Goal: Communication & Community: Answer question/provide support

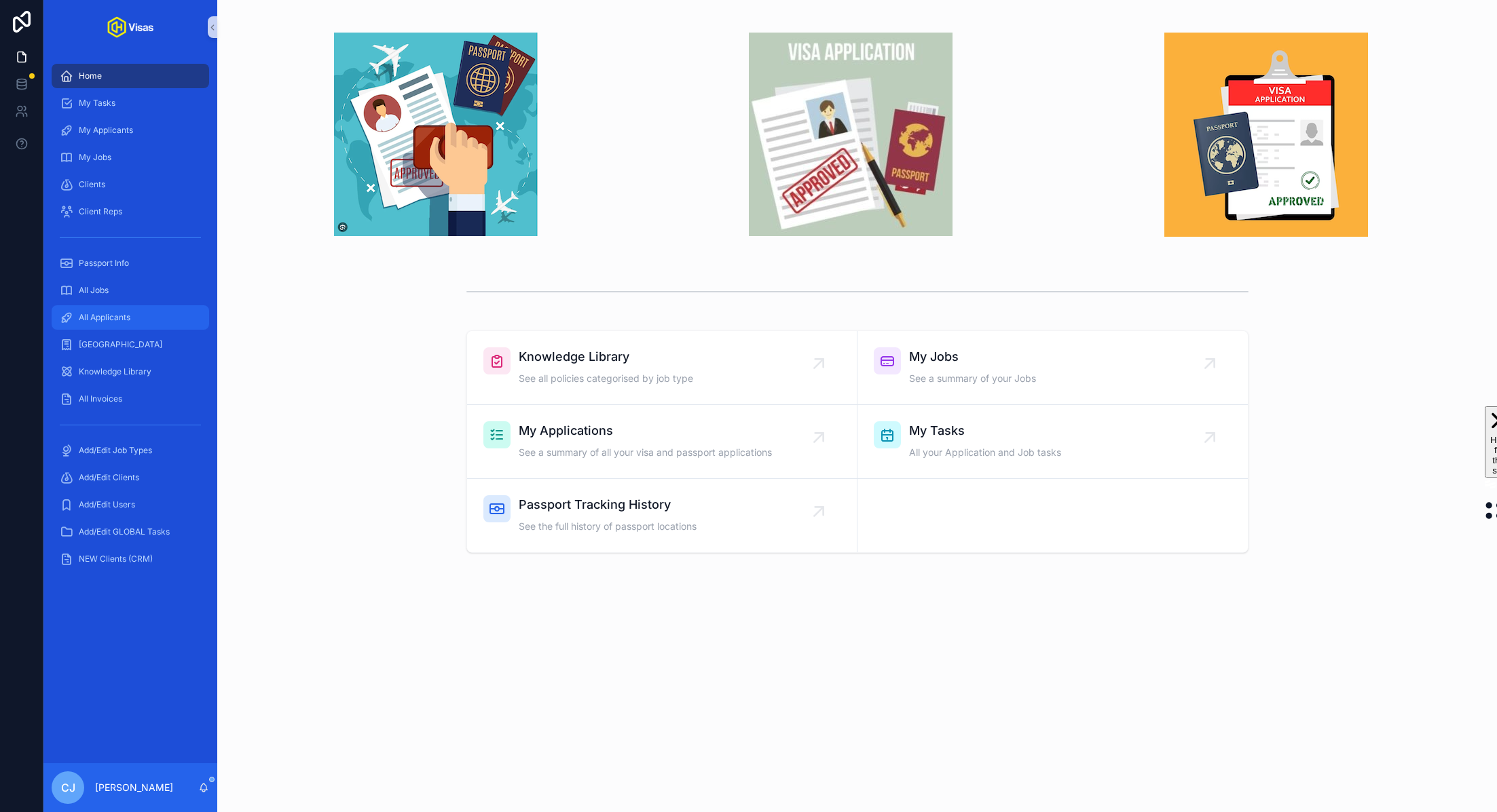
click at [86, 317] on span "All Applicants" at bounding box center [104, 317] width 51 height 11
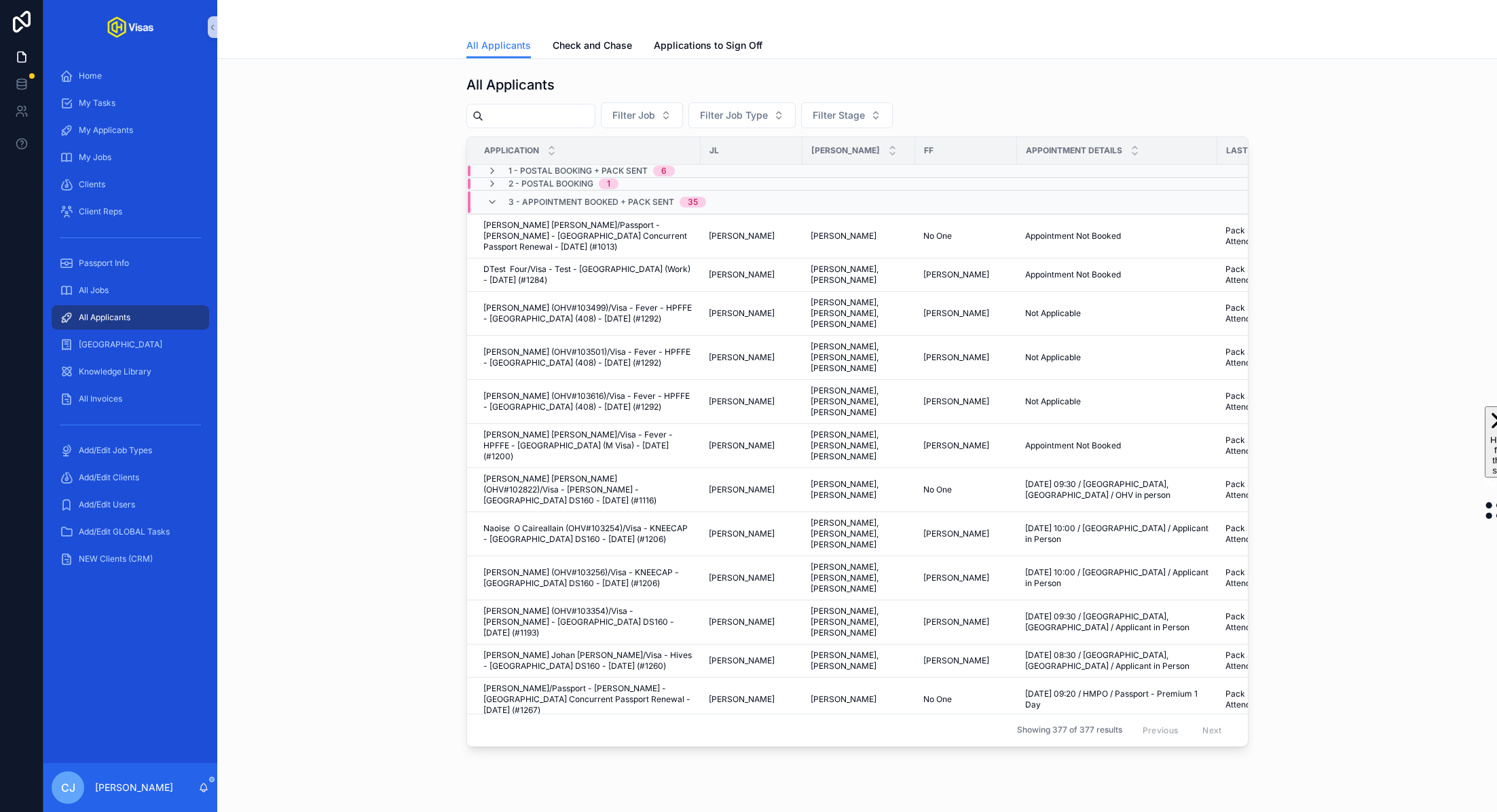
click at [518, 115] on input "scrollable content" at bounding box center [538, 116] width 111 height 19
type input "****"
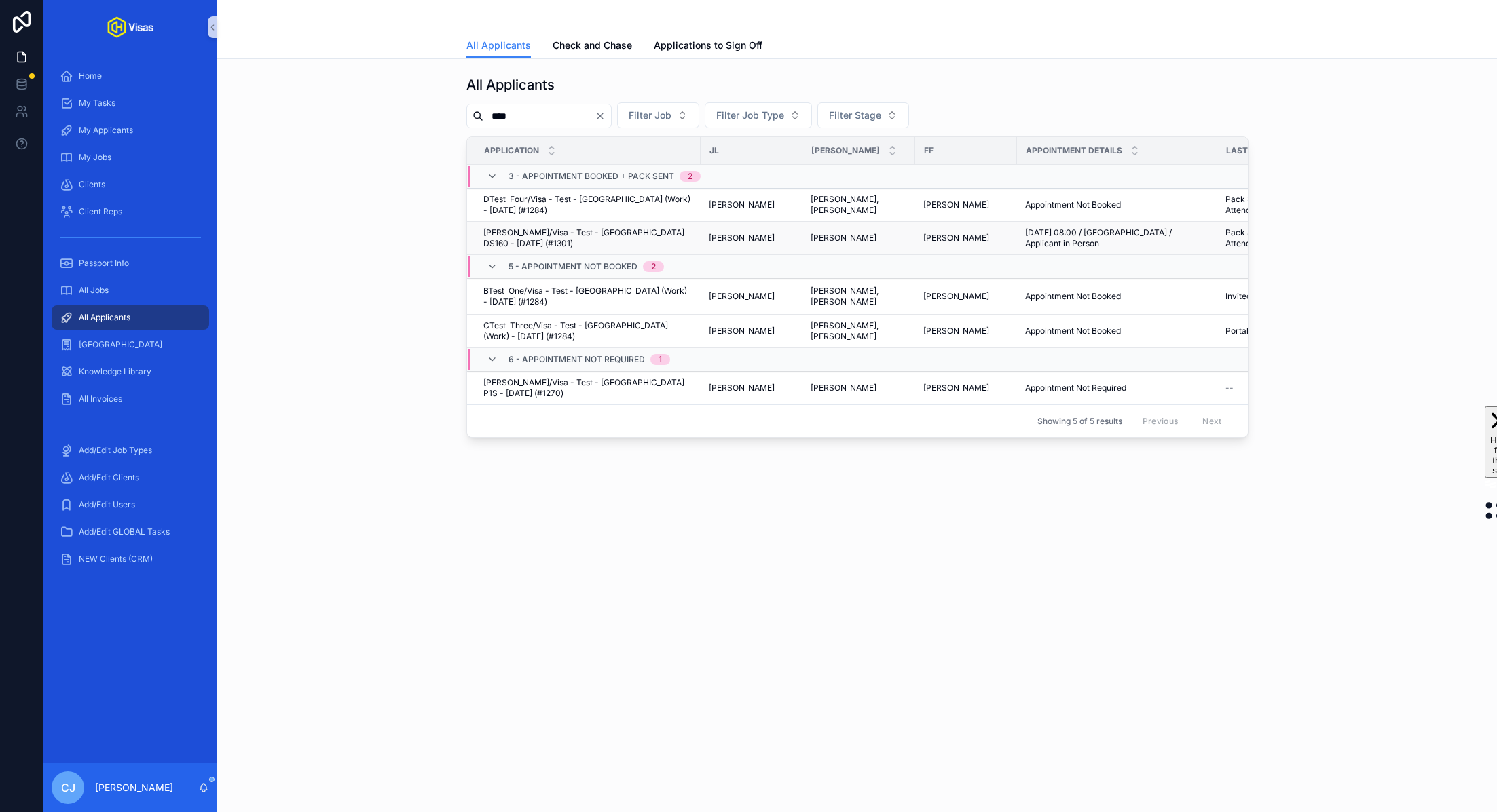
click at [534, 234] on span "[PERSON_NAME]/Visa - Test - [GEOGRAPHIC_DATA] DS160 - [DATE] (#1301)" at bounding box center [587, 238] width 209 height 22
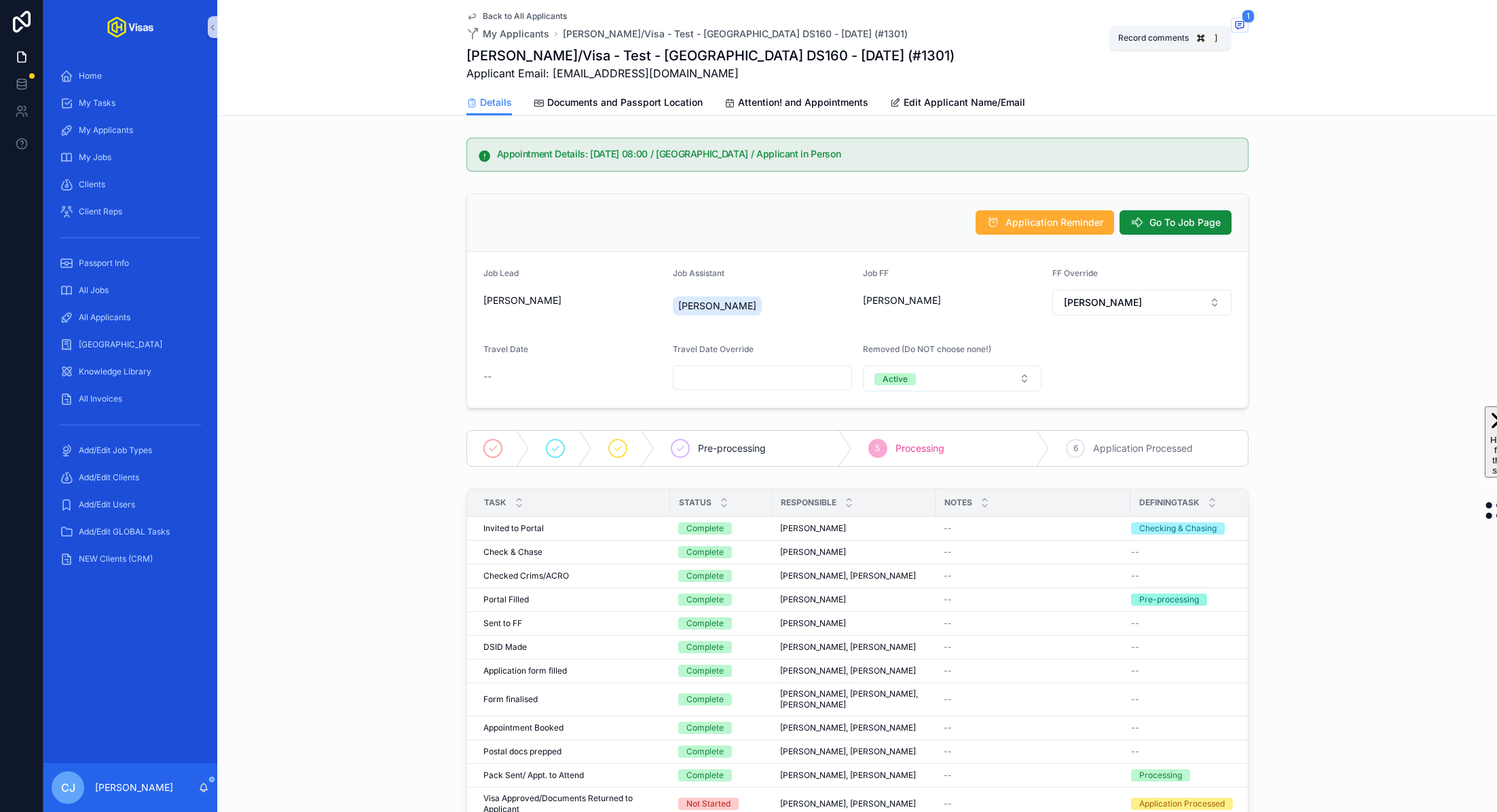
click at [1243, 22] on icon "scrollable content" at bounding box center [1239, 25] width 8 height 7
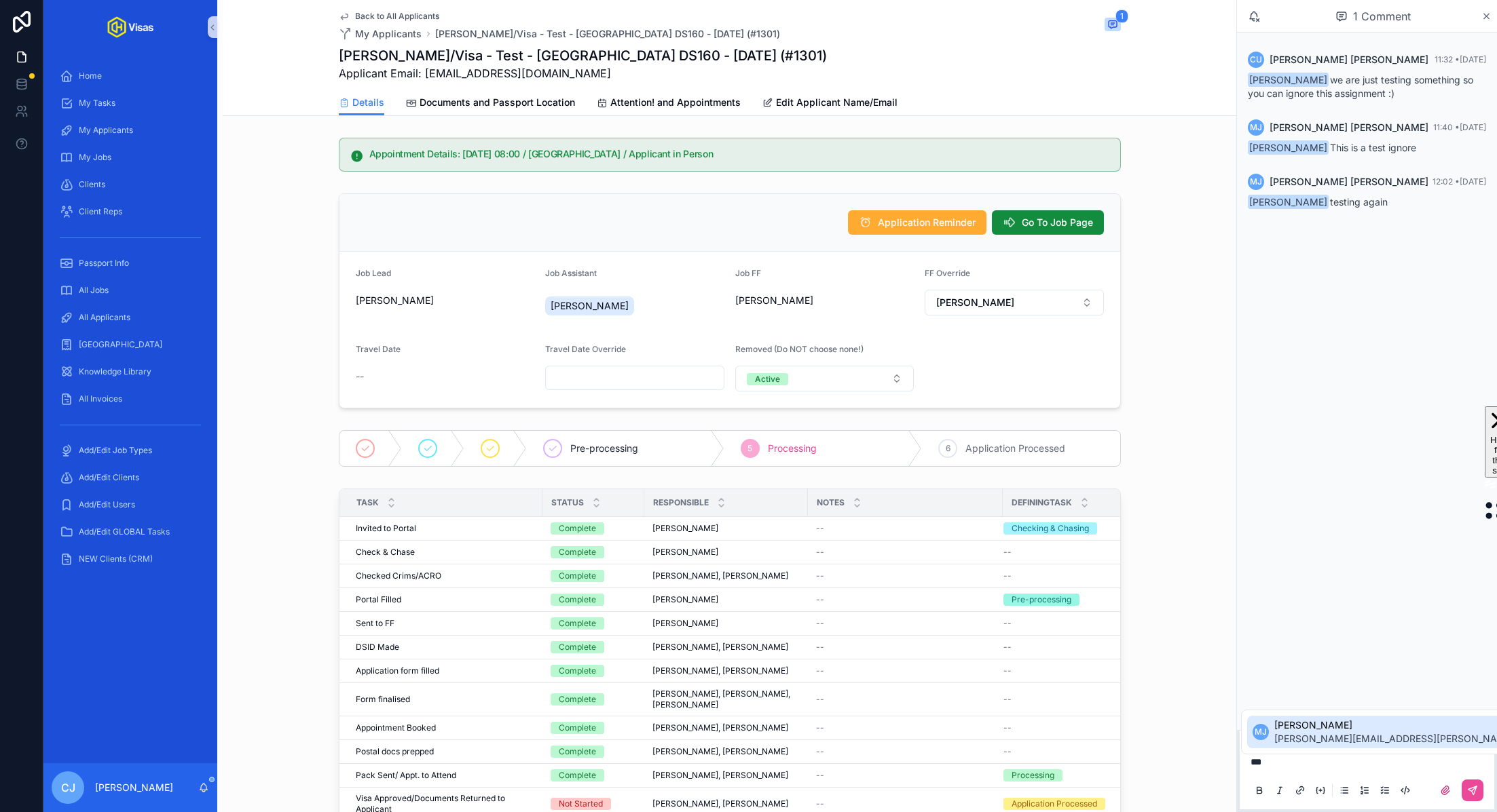
click at [1348, 732] on span "murielle.johnson@gmail.com" at bounding box center [1434, 739] width 320 height 13
click at [1471, 797] on button "scrollable content" at bounding box center [1473, 791] width 22 height 22
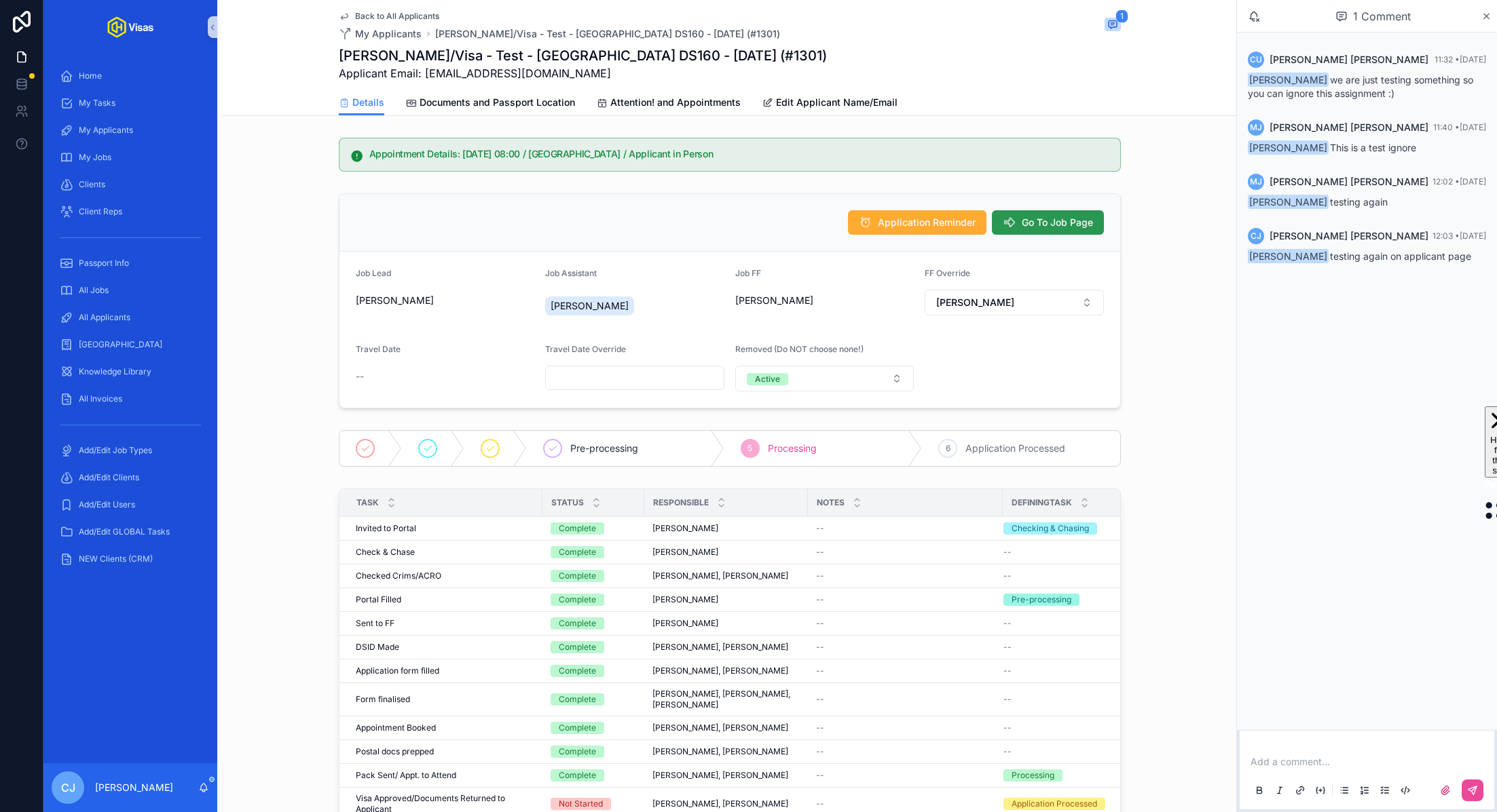
click at [1044, 227] on span "Go To Job Page" at bounding box center [1057, 223] width 71 height 13
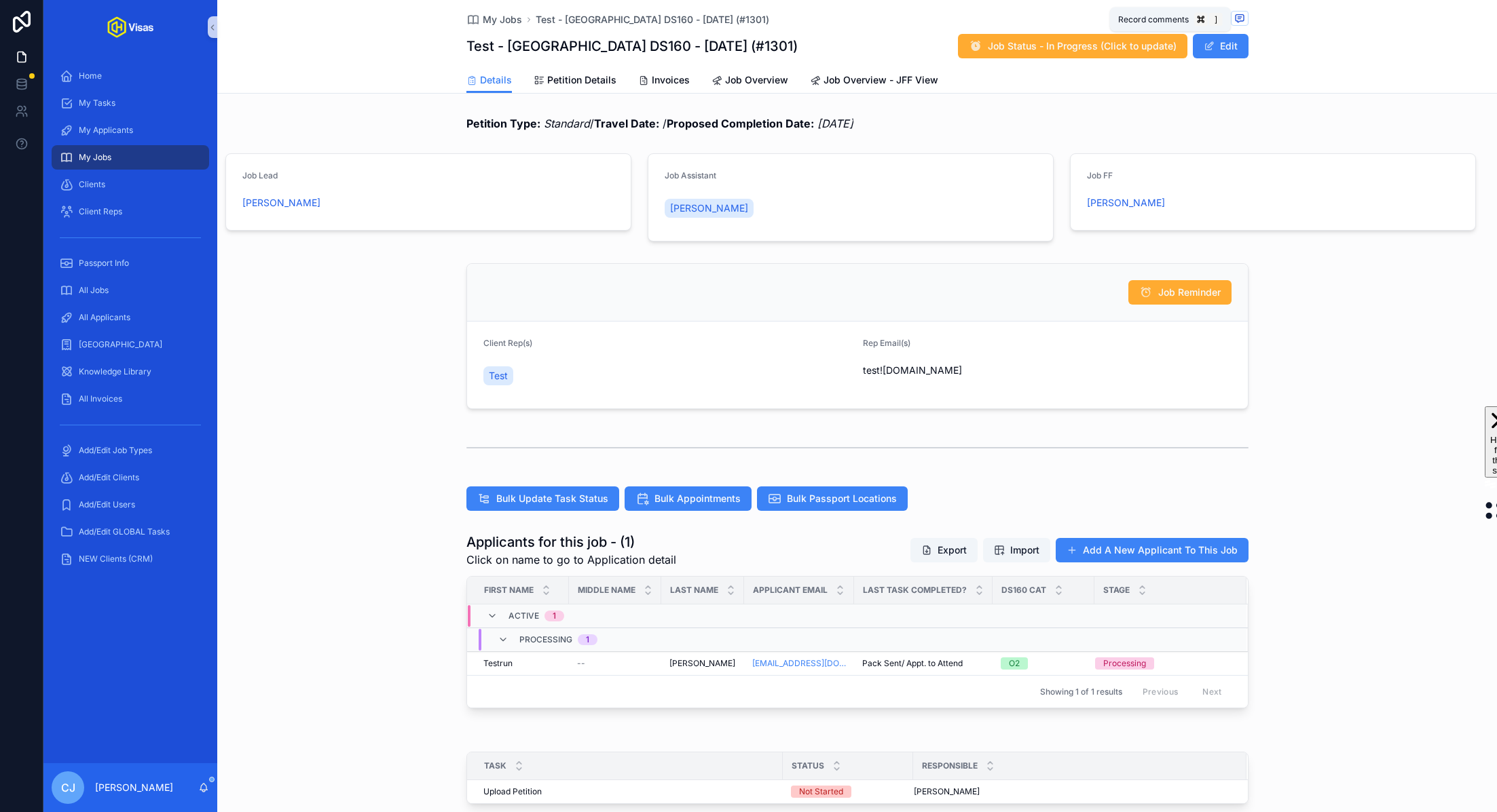
click at [1239, 15] on icon "scrollable content" at bounding box center [1239, 18] width 11 height 11
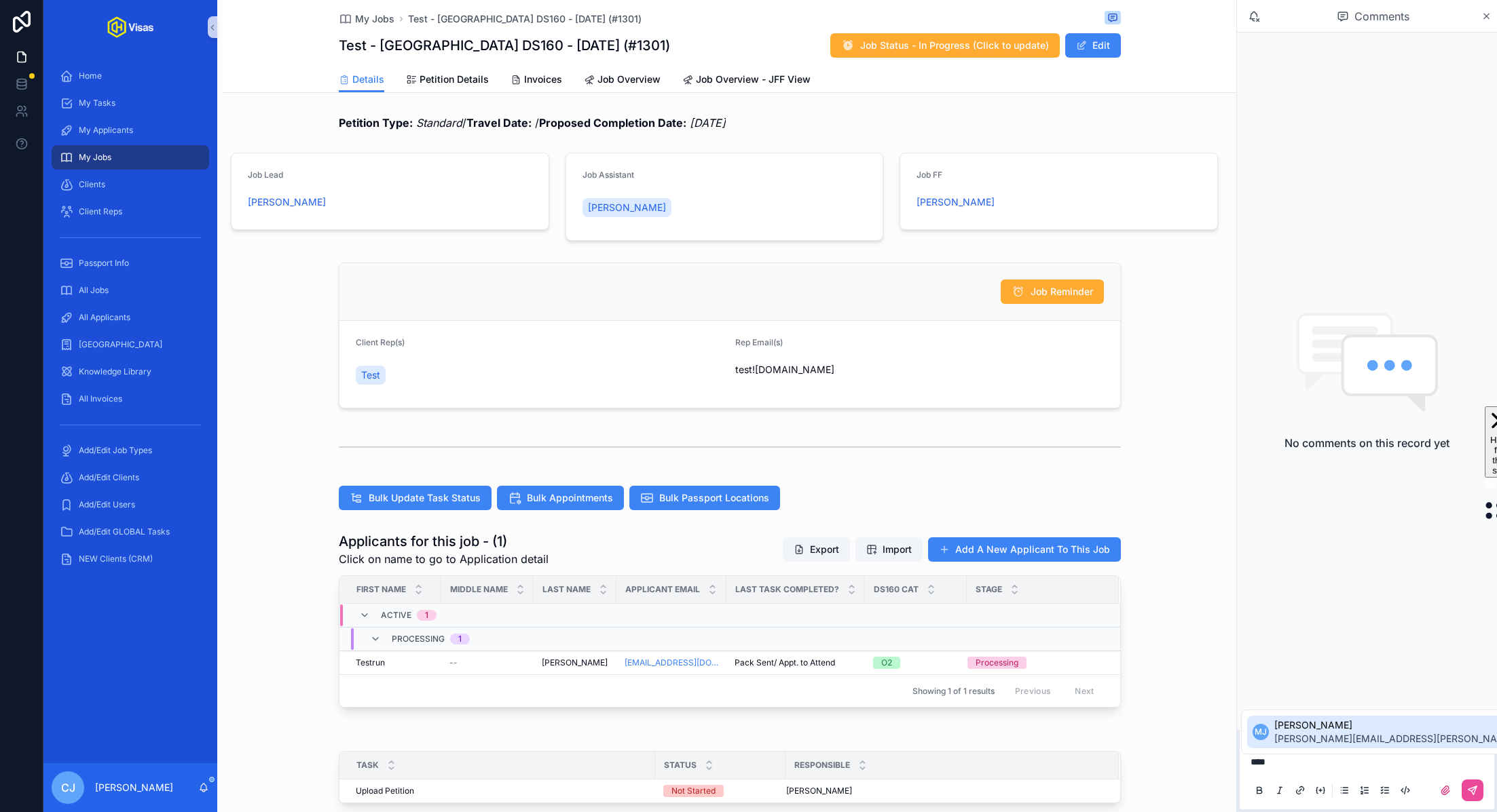
click at [1331, 739] on span "murielle.johnson@gmail.com" at bounding box center [1434, 739] width 320 height 13
click at [1474, 794] on icon "scrollable content" at bounding box center [1472, 790] width 11 height 11
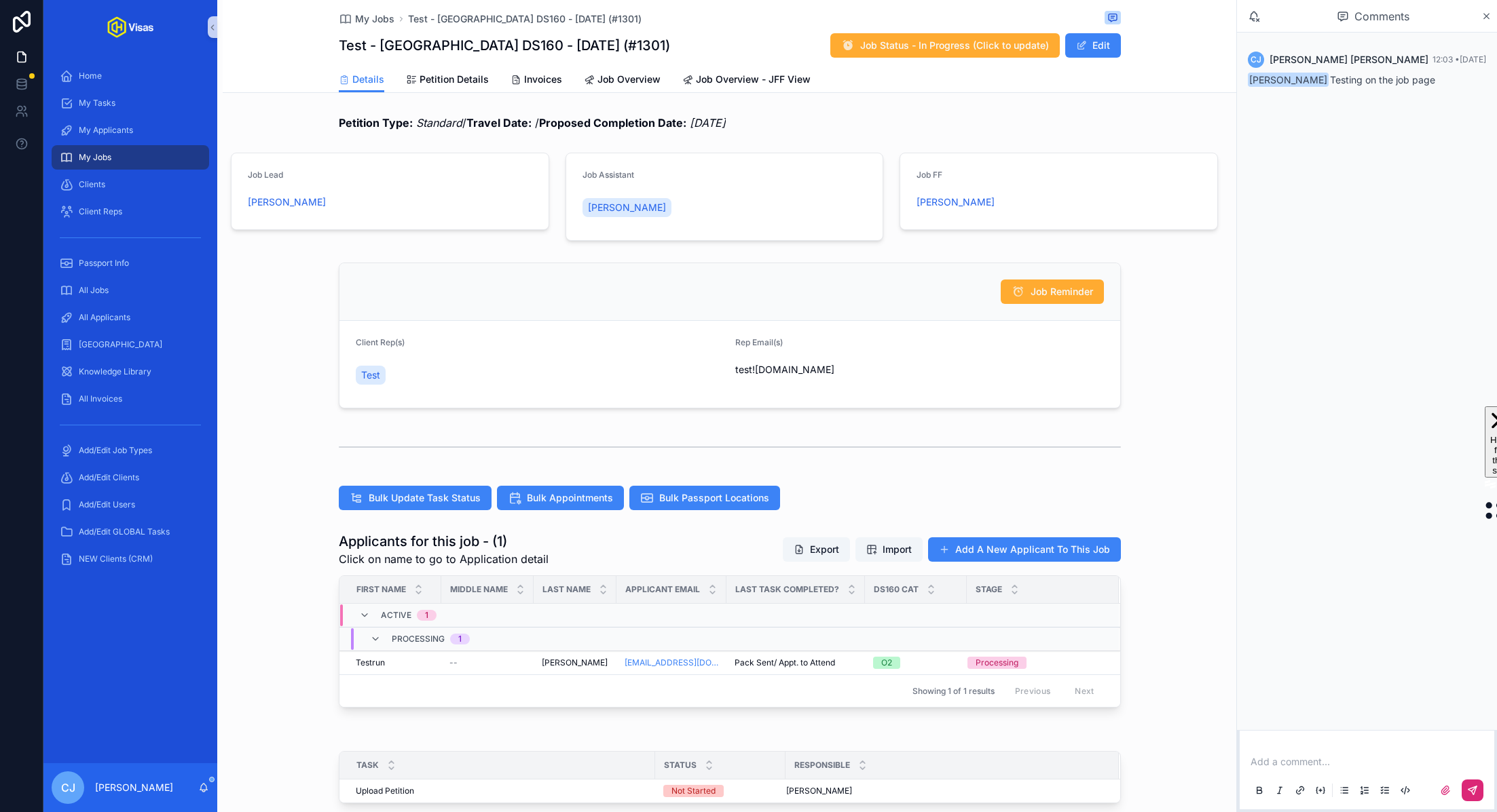
click at [1096, 117] on div "Petition Type: Standard / Travel Date: / Proposed Completion Date: 04/08/2025" at bounding box center [730, 123] width 782 height 16
click at [562, 665] on span "Jenkins" at bounding box center [575, 663] width 66 height 11
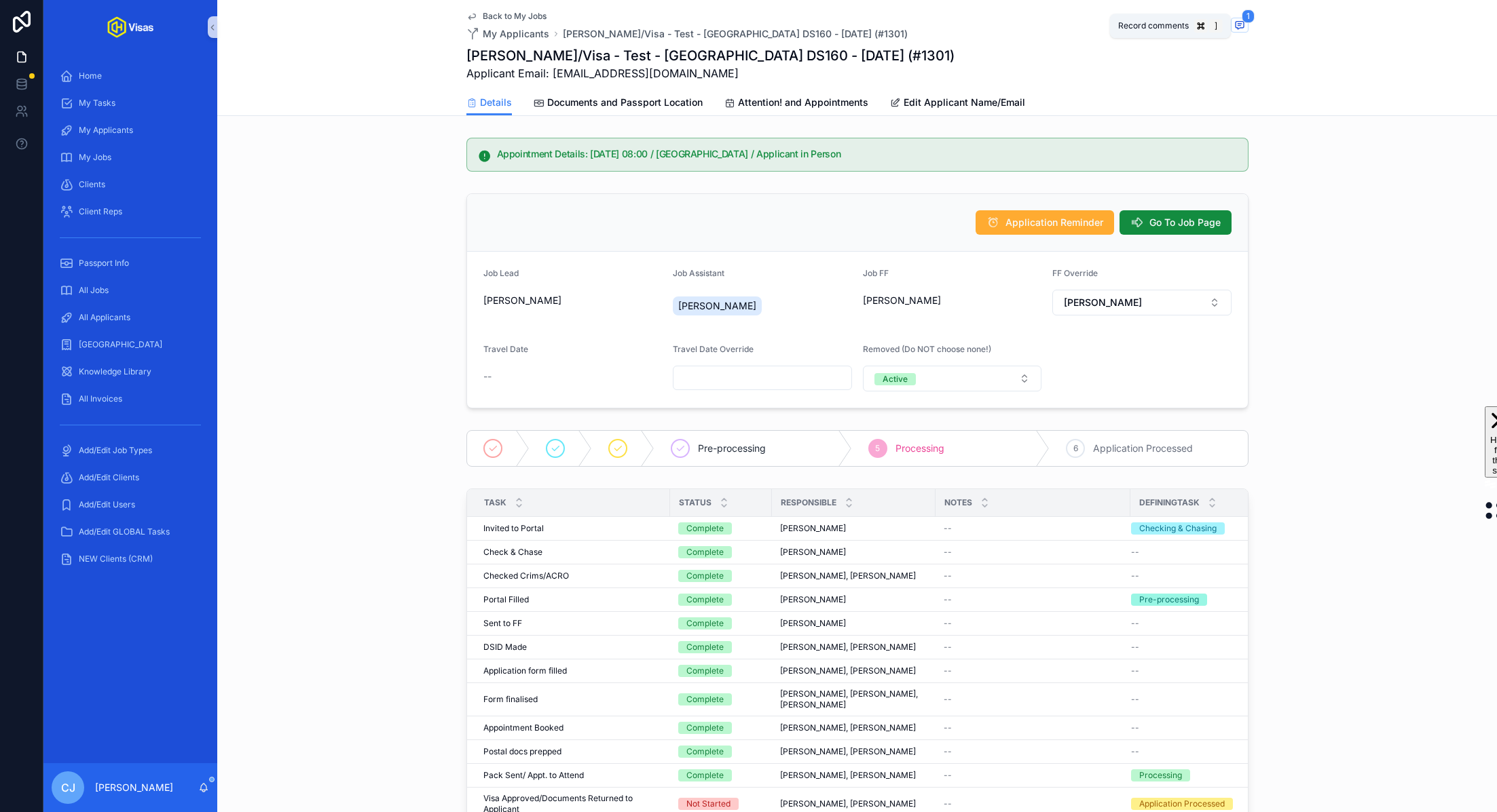
click at [1245, 29] on span "scrollable content" at bounding box center [1240, 25] width 18 height 15
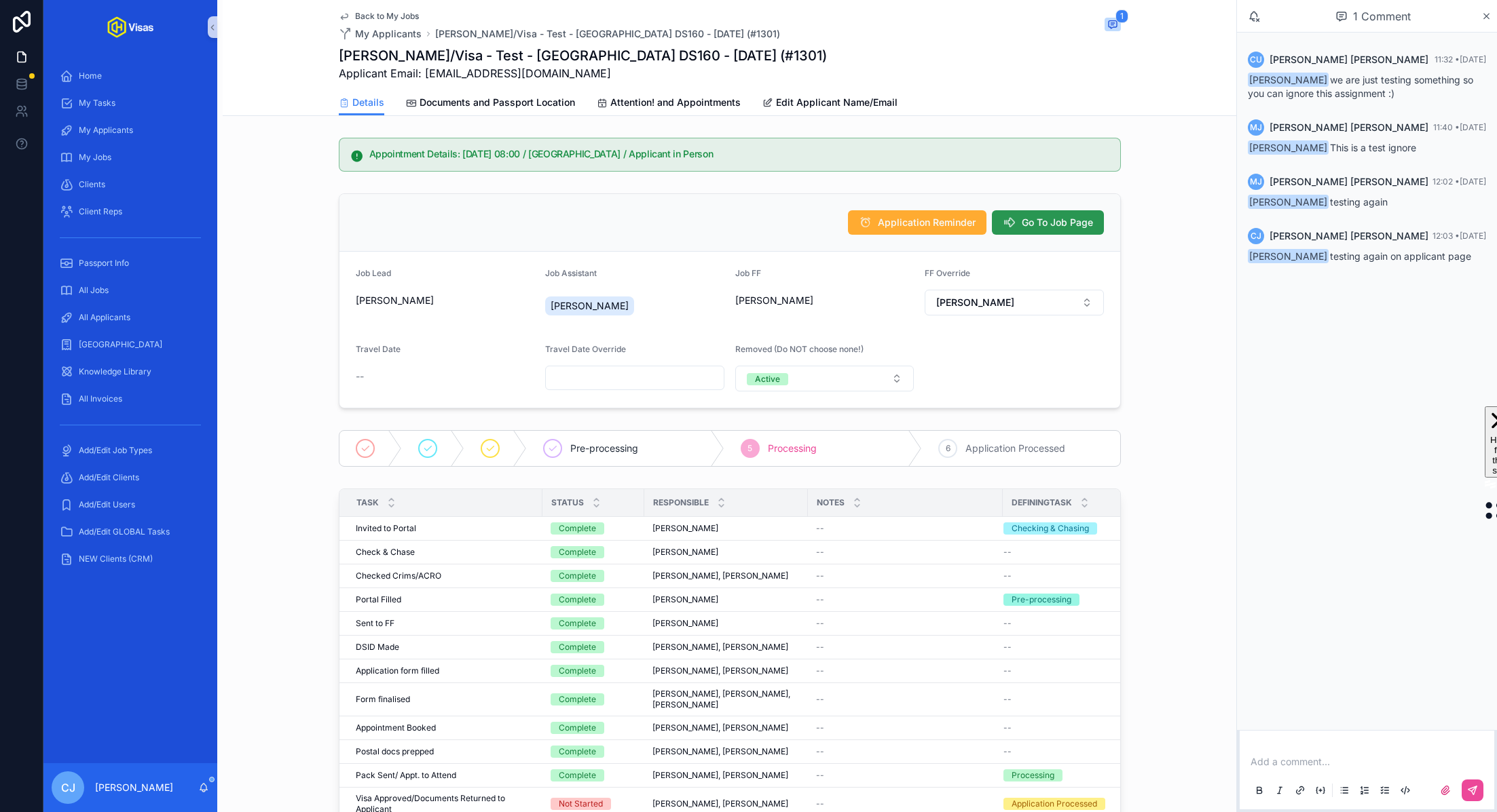
click at [1029, 222] on span "Go To Job Page" at bounding box center [1057, 223] width 71 height 13
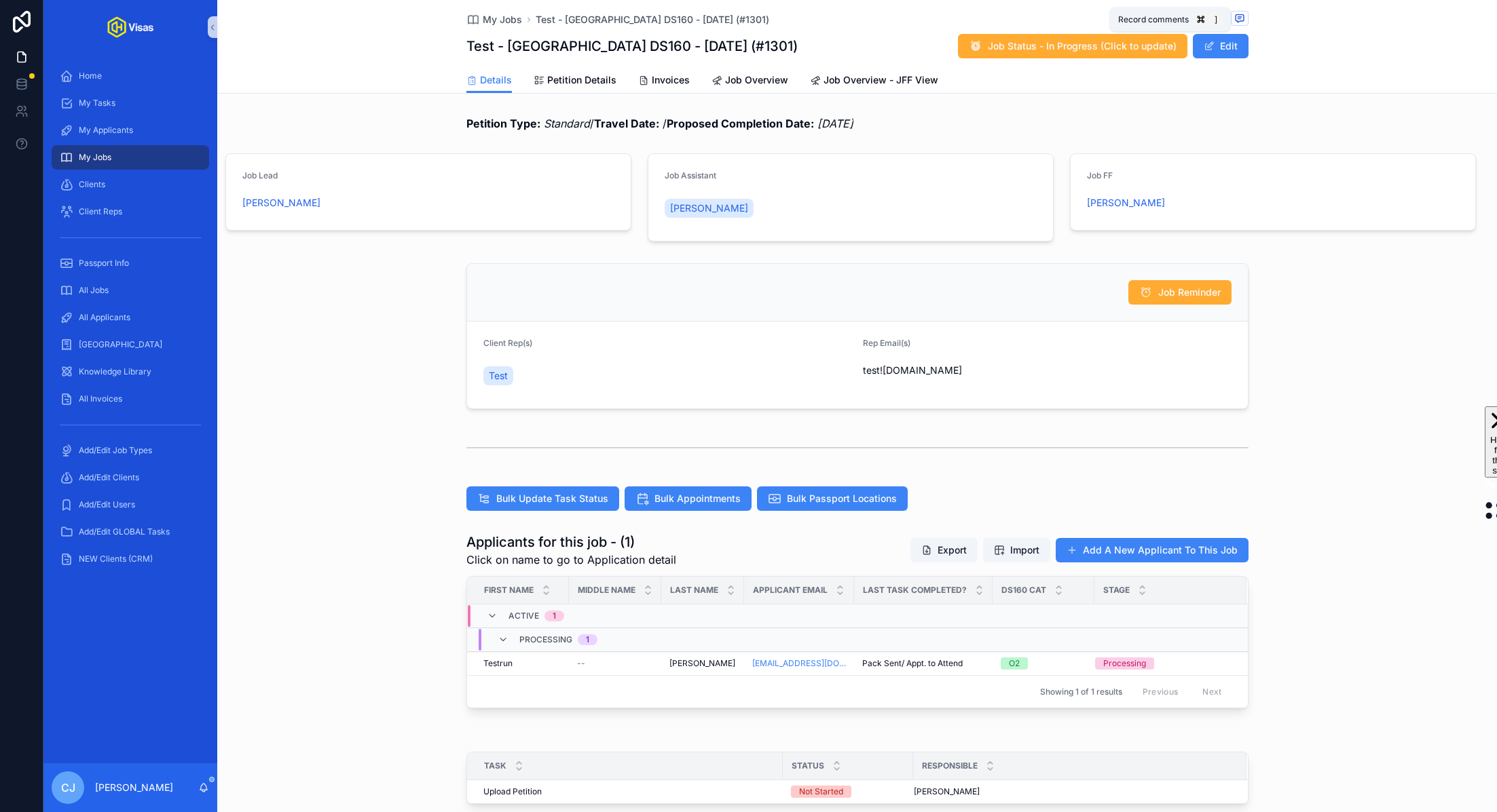
click at [1239, 13] on icon "scrollable content" at bounding box center [1239, 18] width 11 height 11
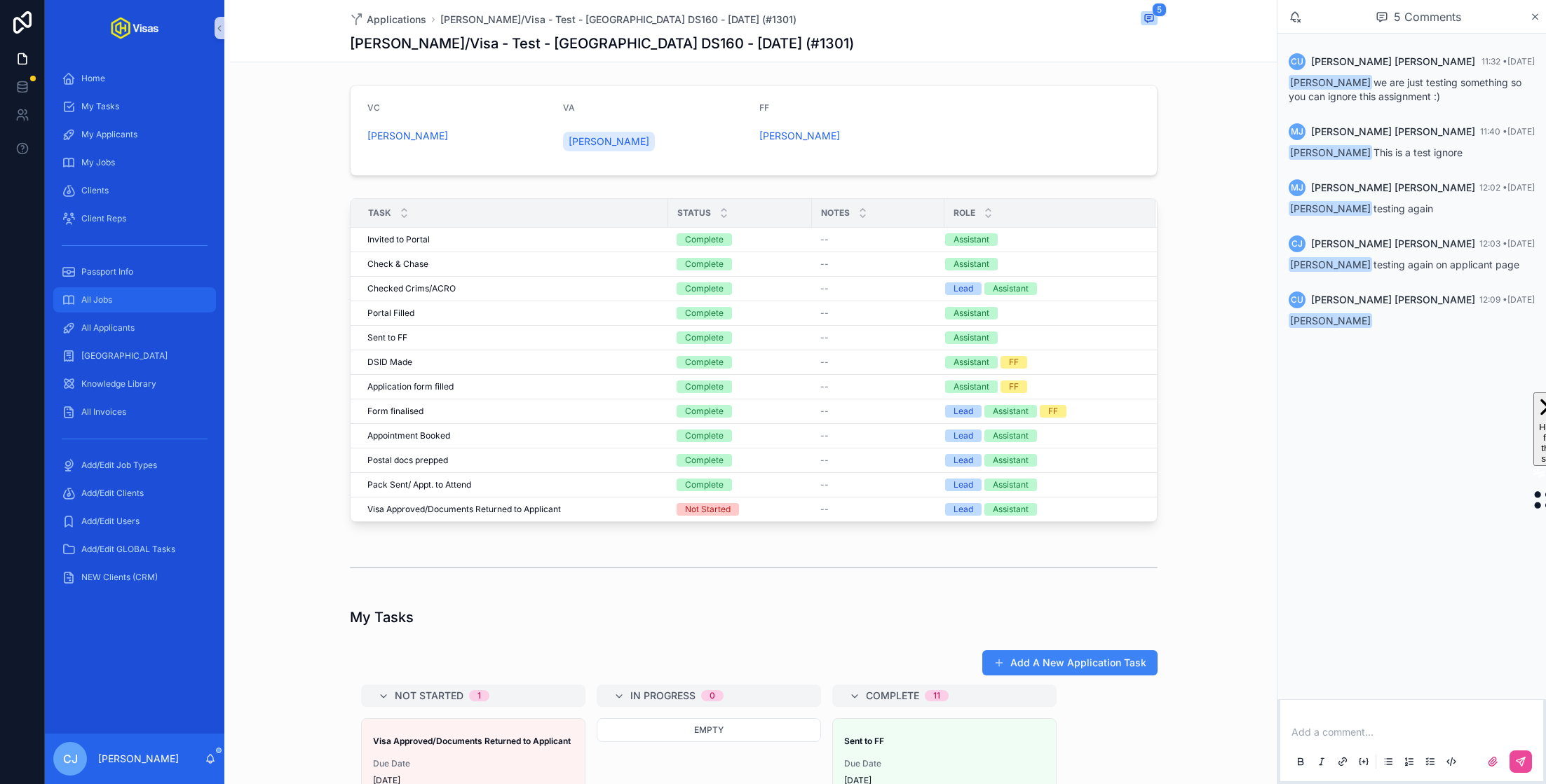
click at [137, 303] on div "All Jobs" at bounding box center [134, 300] width 146 height 23
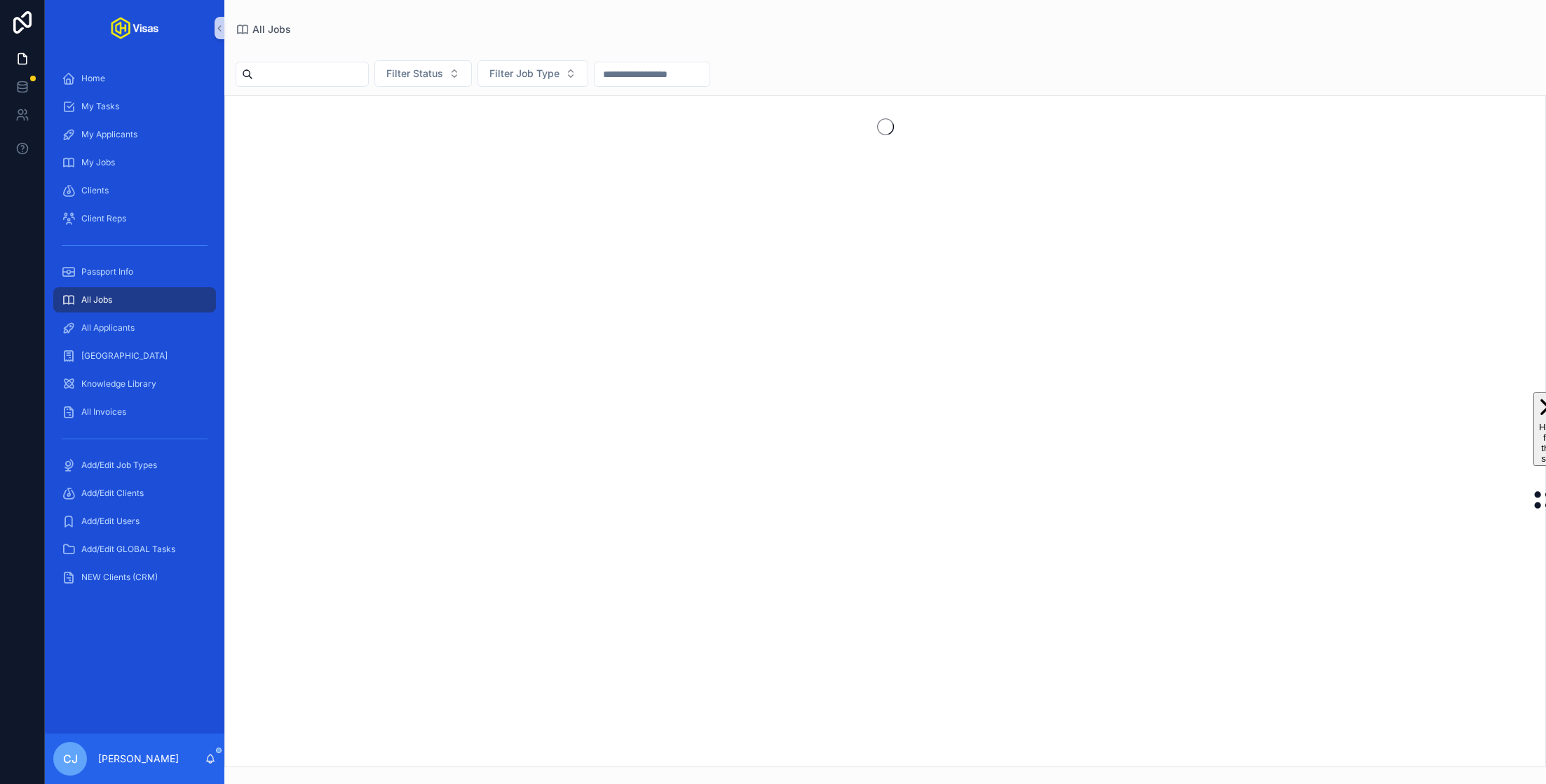
click at [333, 77] on input "scrollable content" at bounding box center [310, 74] width 115 height 20
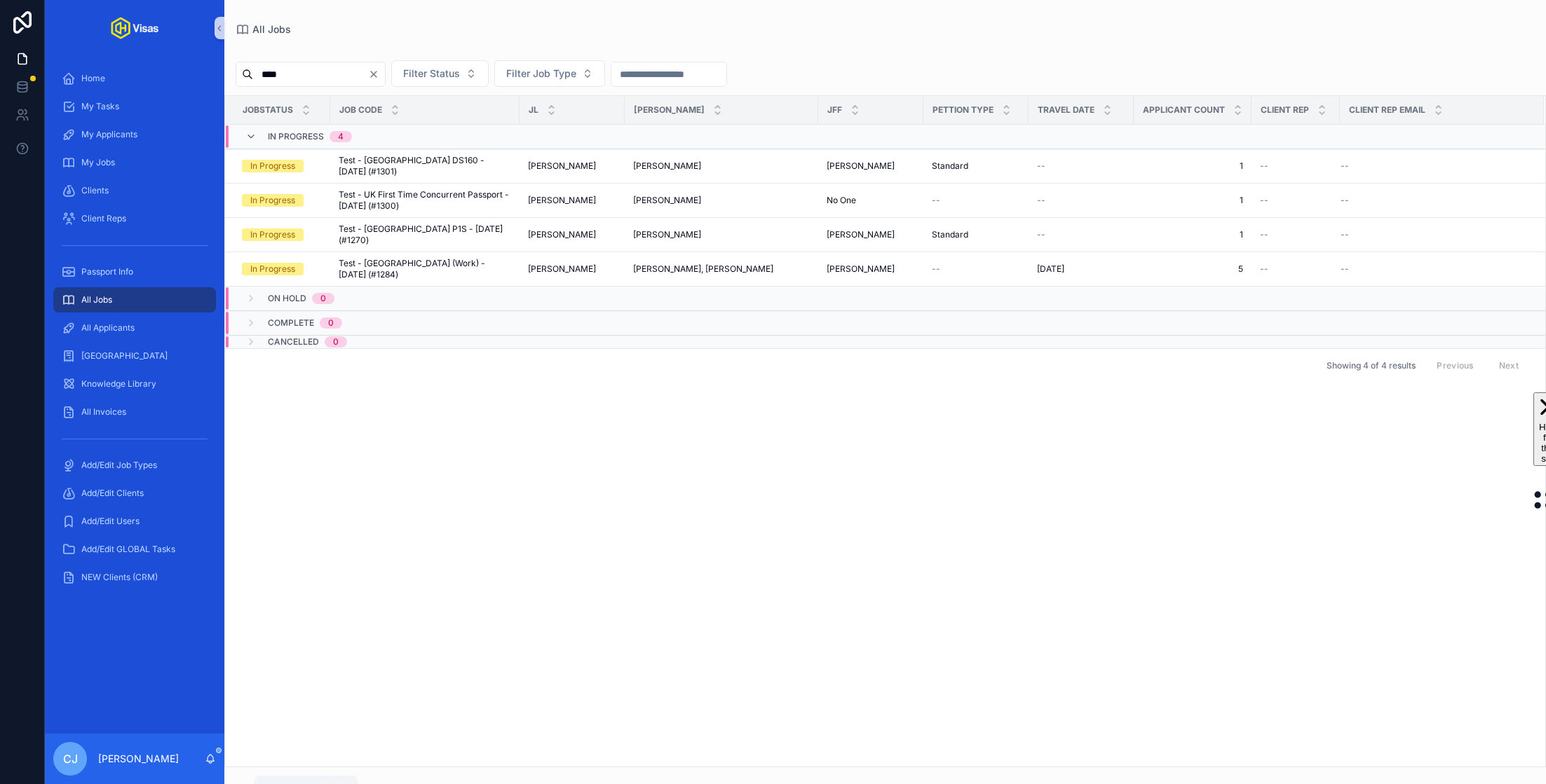
type input "****"
click at [208, 758] on icon "scrollable content" at bounding box center [210, 759] width 11 height 11
click at [213, 764] on icon "scrollable content" at bounding box center [210, 759] width 11 height 11
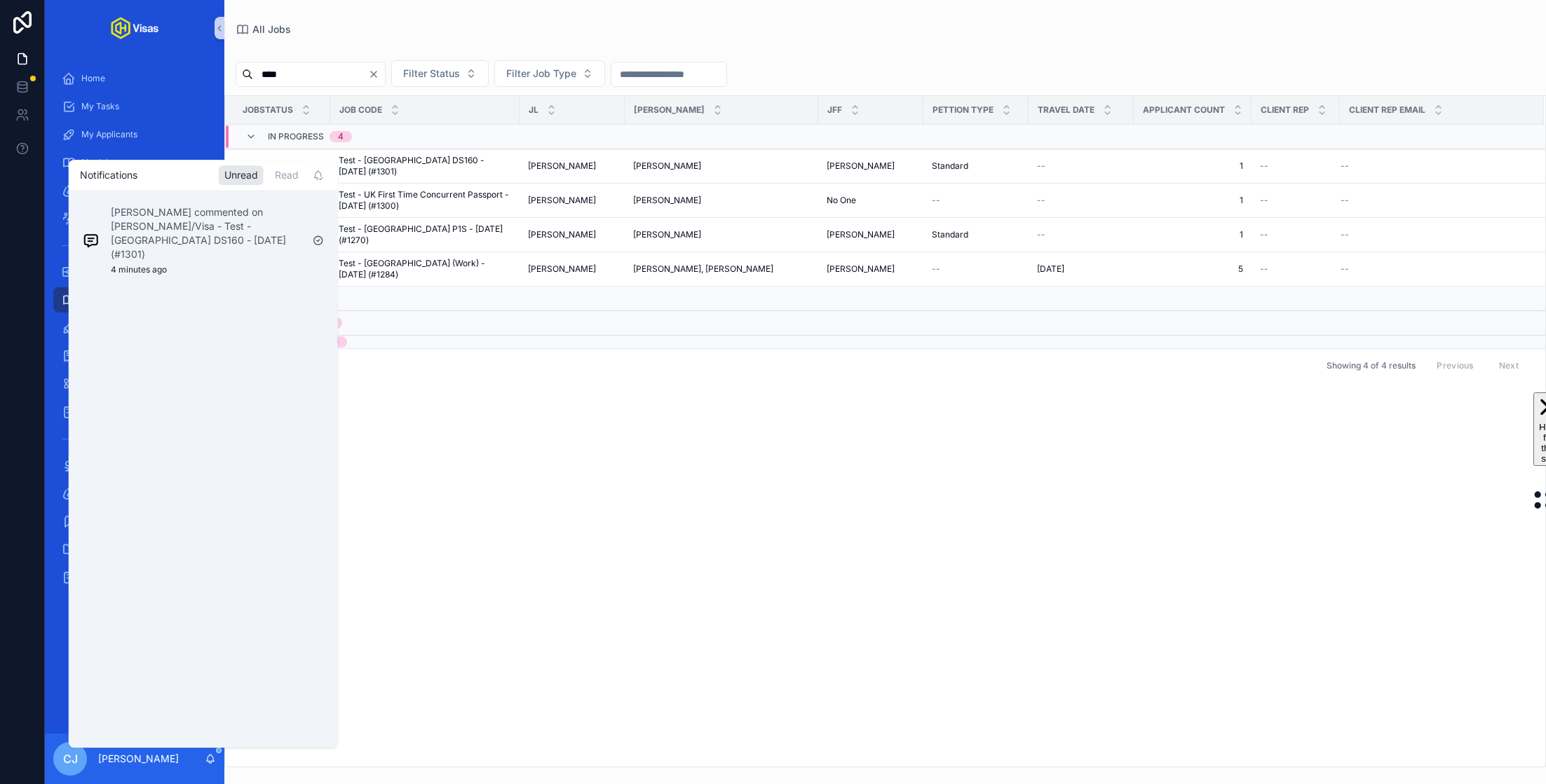
click at [213, 764] on icon "scrollable content" at bounding box center [210, 759] width 11 height 11
click at [434, 701] on div "JobStatus Job Code JL JA JFF Pettion Type Travel Date Applicant count Client Re…" at bounding box center [885, 431] width 1320 height 671
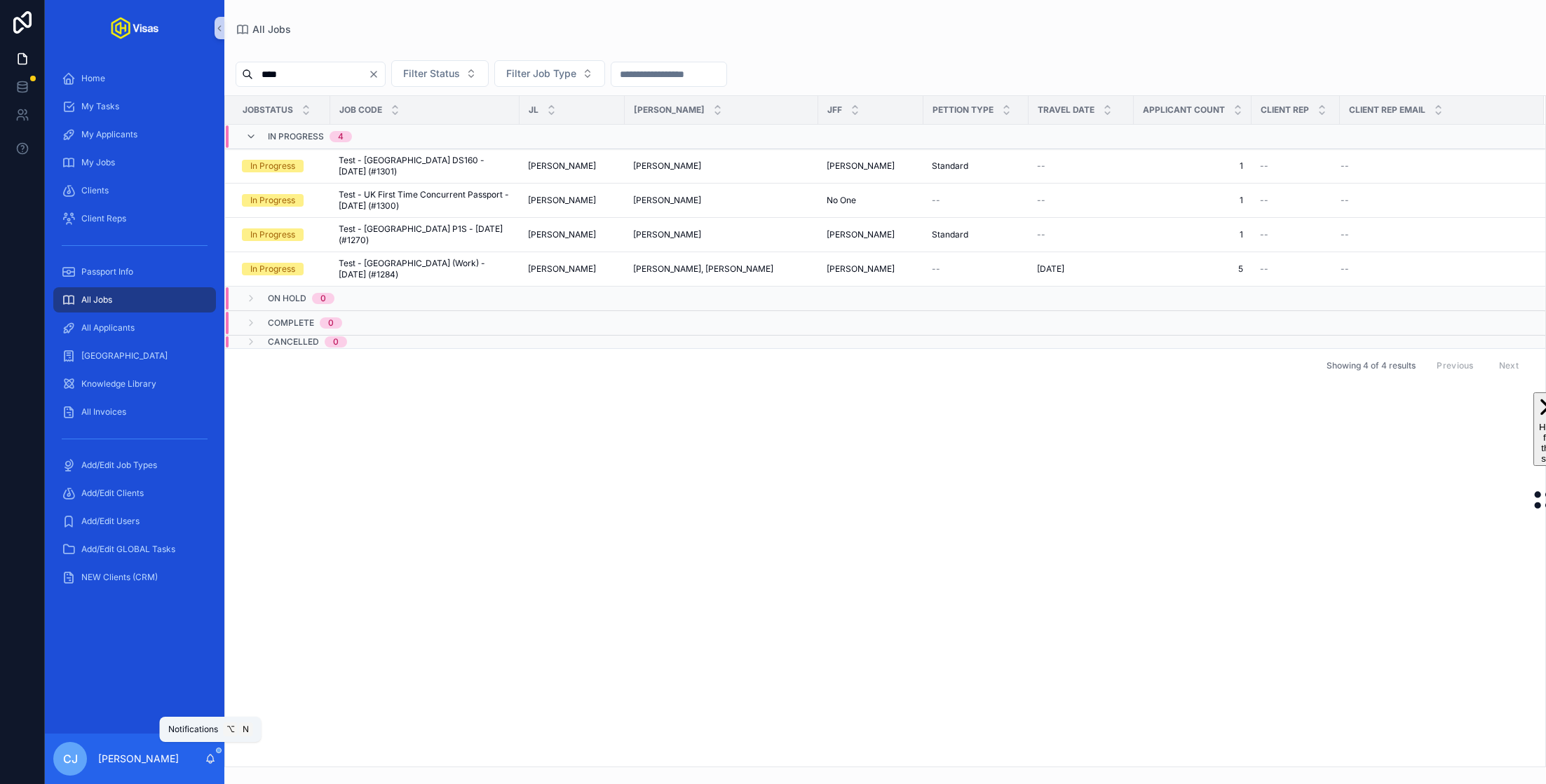
click at [214, 761] on icon "scrollable content" at bounding box center [210, 757] width 8 height 6
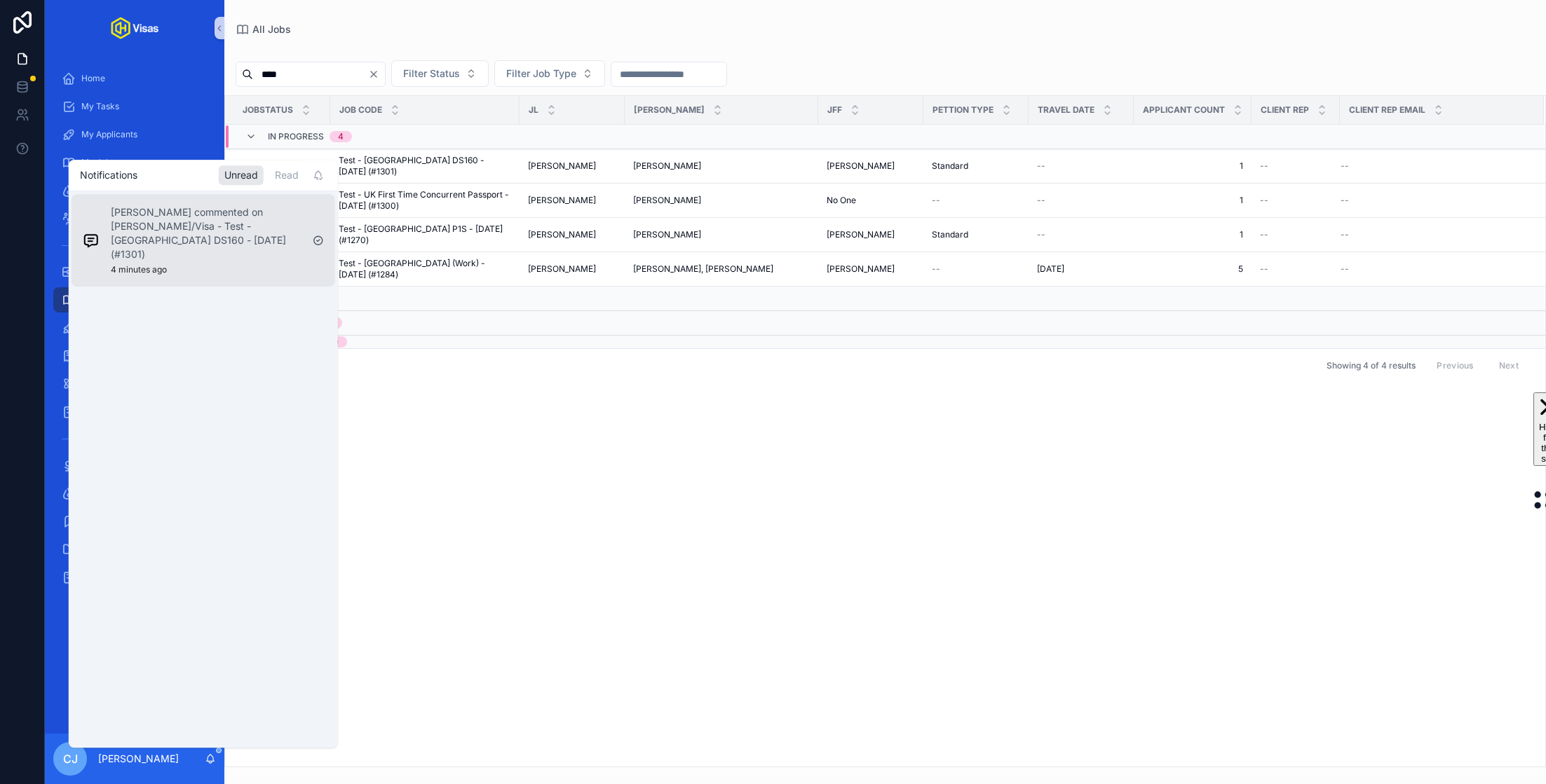
click at [209, 226] on p "[PERSON_NAME] commented on [PERSON_NAME]/Visa - Test - [GEOGRAPHIC_DATA] DS160 …" at bounding box center [206, 234] width 191 height 56
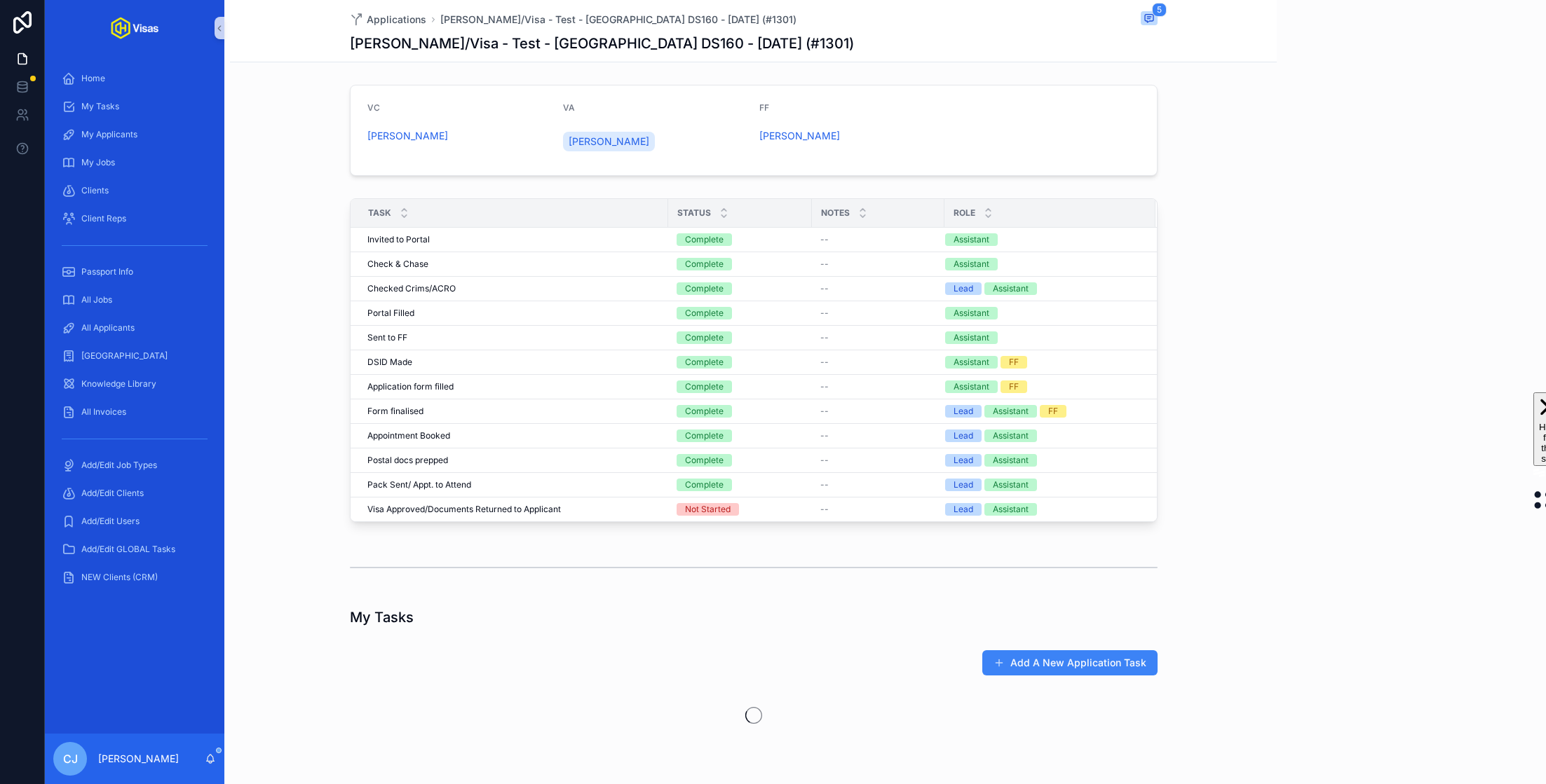
click at [210, 760] on icon "scrollable content" at bounding box center [210, 759] width 11 height 11
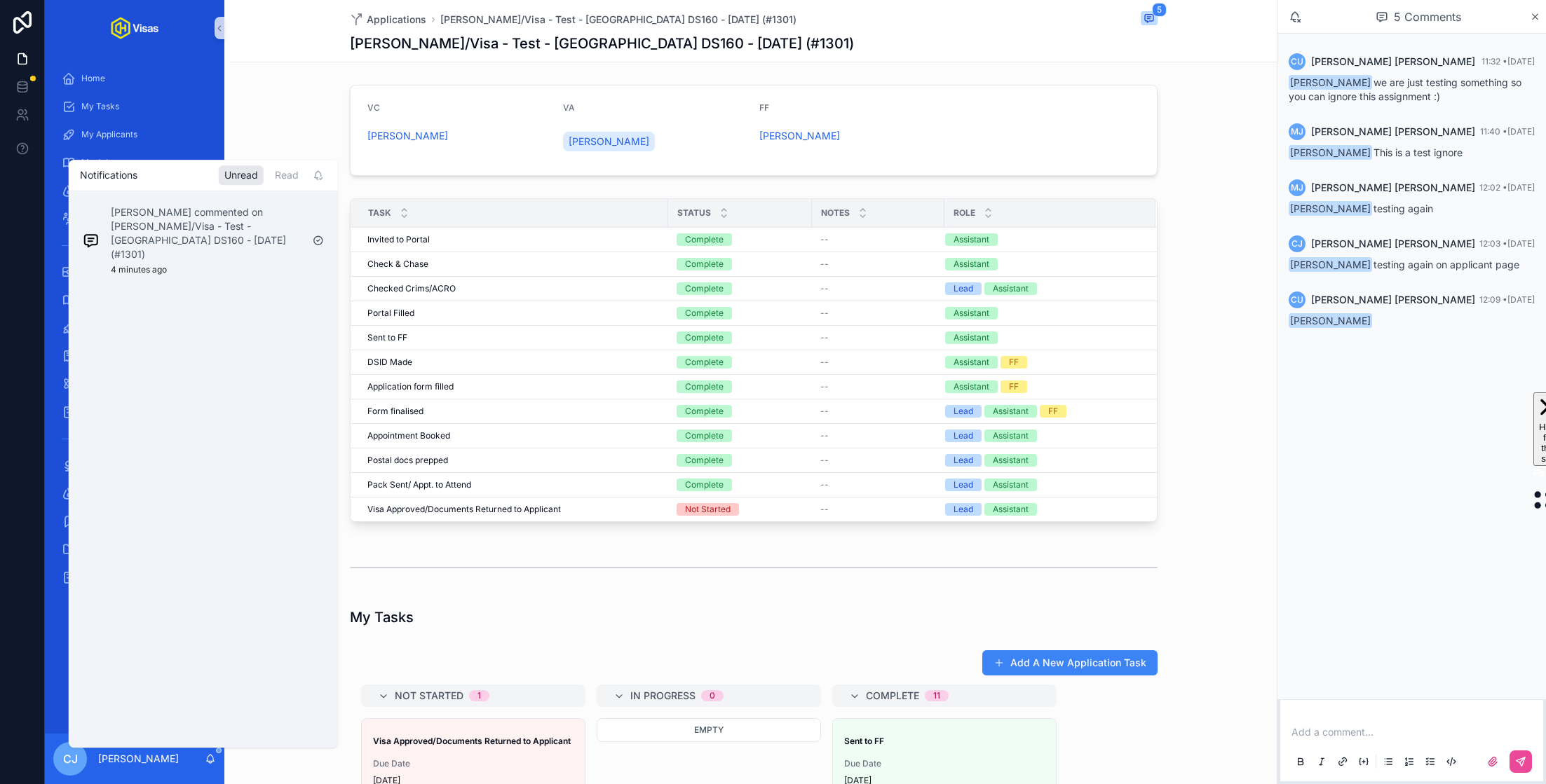
click at [816, 66] on div "Applications Testrun [PERSON_NAME]/Visa - Test - [GEOGRAPHIC_DATA] DS160 - [DAT…" at bounding box center [753, 684] width 1046 height 1368
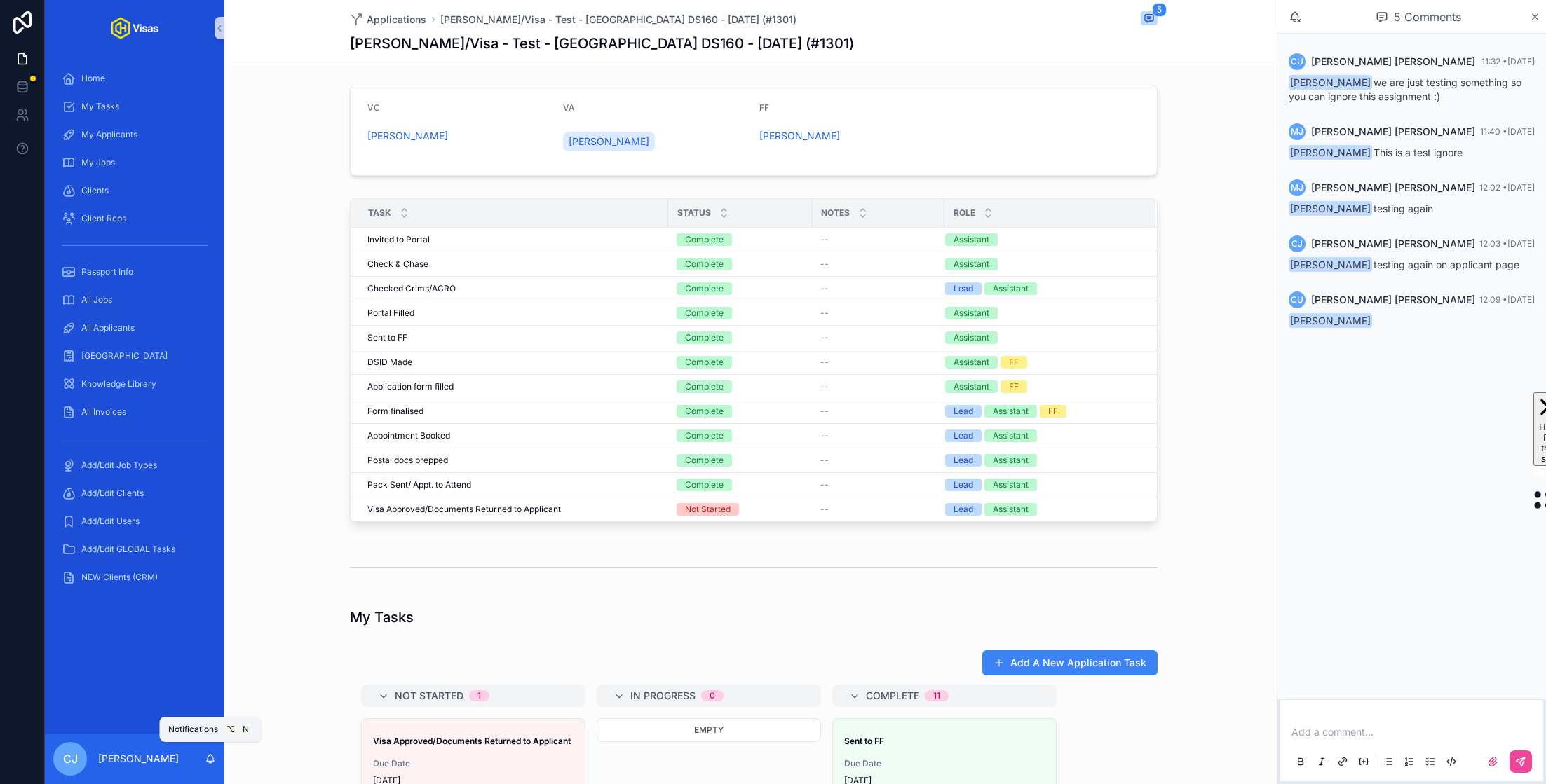
click at [211, 757] on icon "scrollable content" at bounding box center [210, 759] width 11 height 11
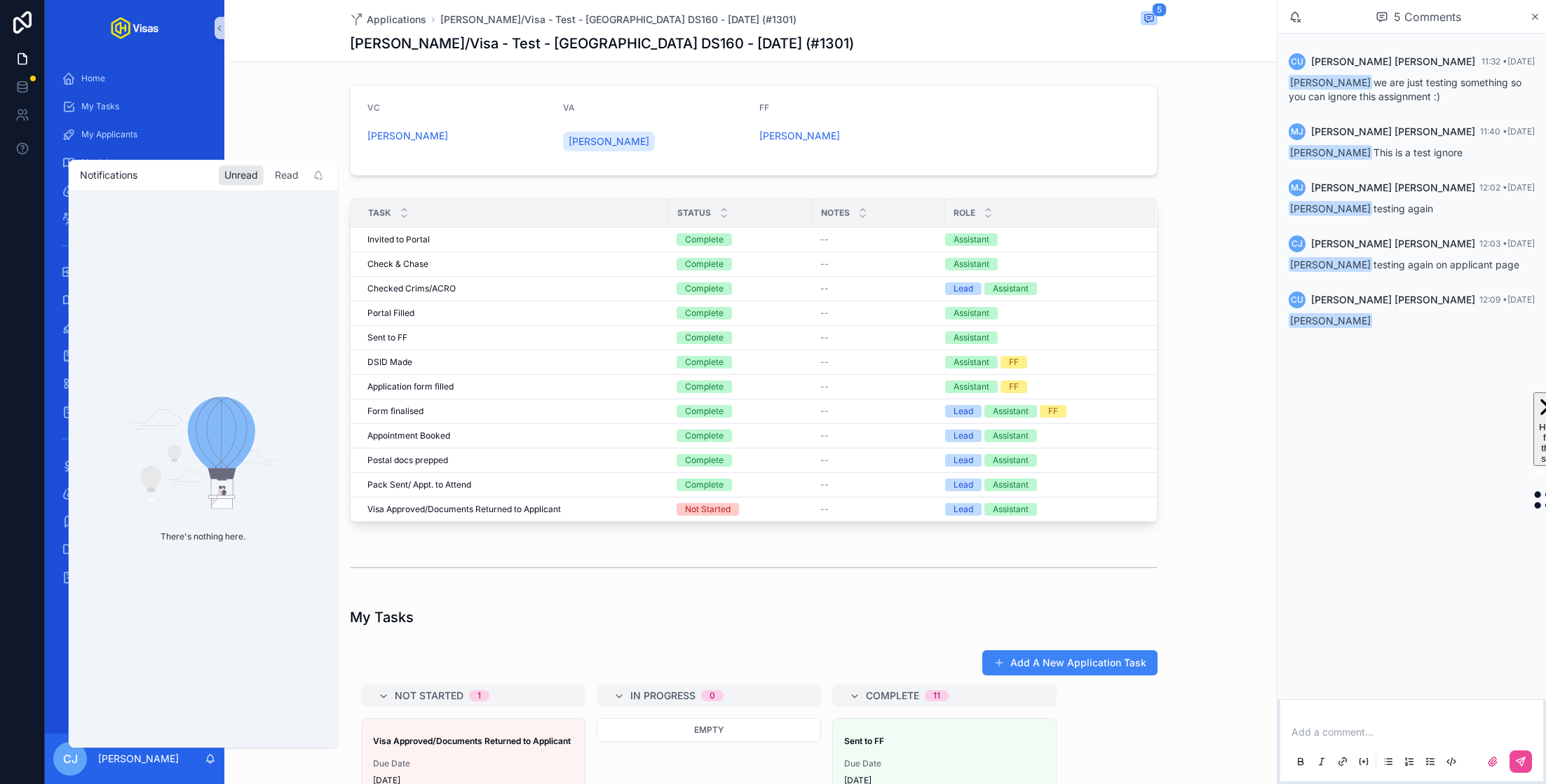
click at [279, 178] on div "Read" at bounding box center [287, 175] width 35 height 20
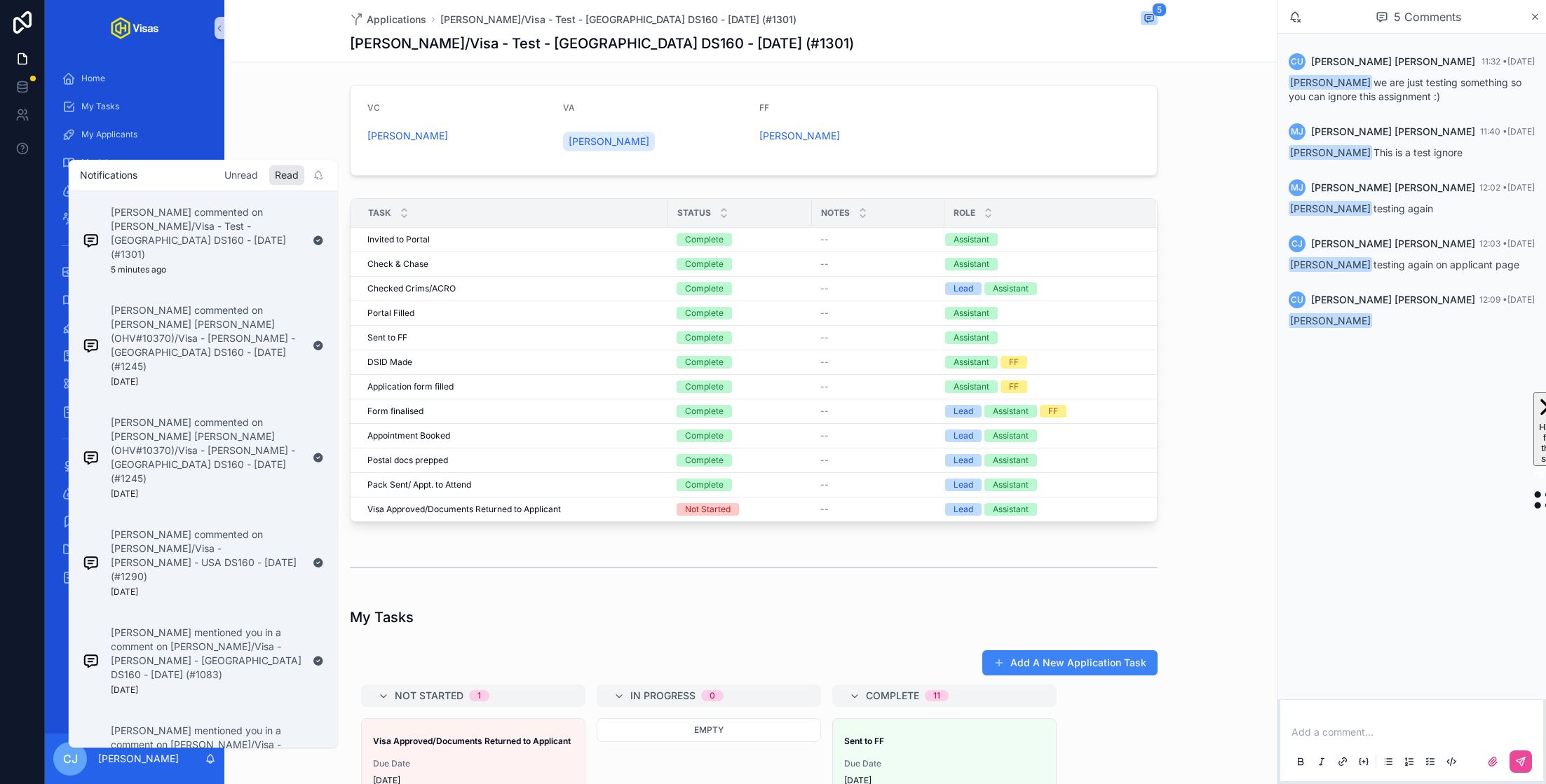
click at [245, 178] on div "Unread" at bounding box center [241, 175] width 45 height 20
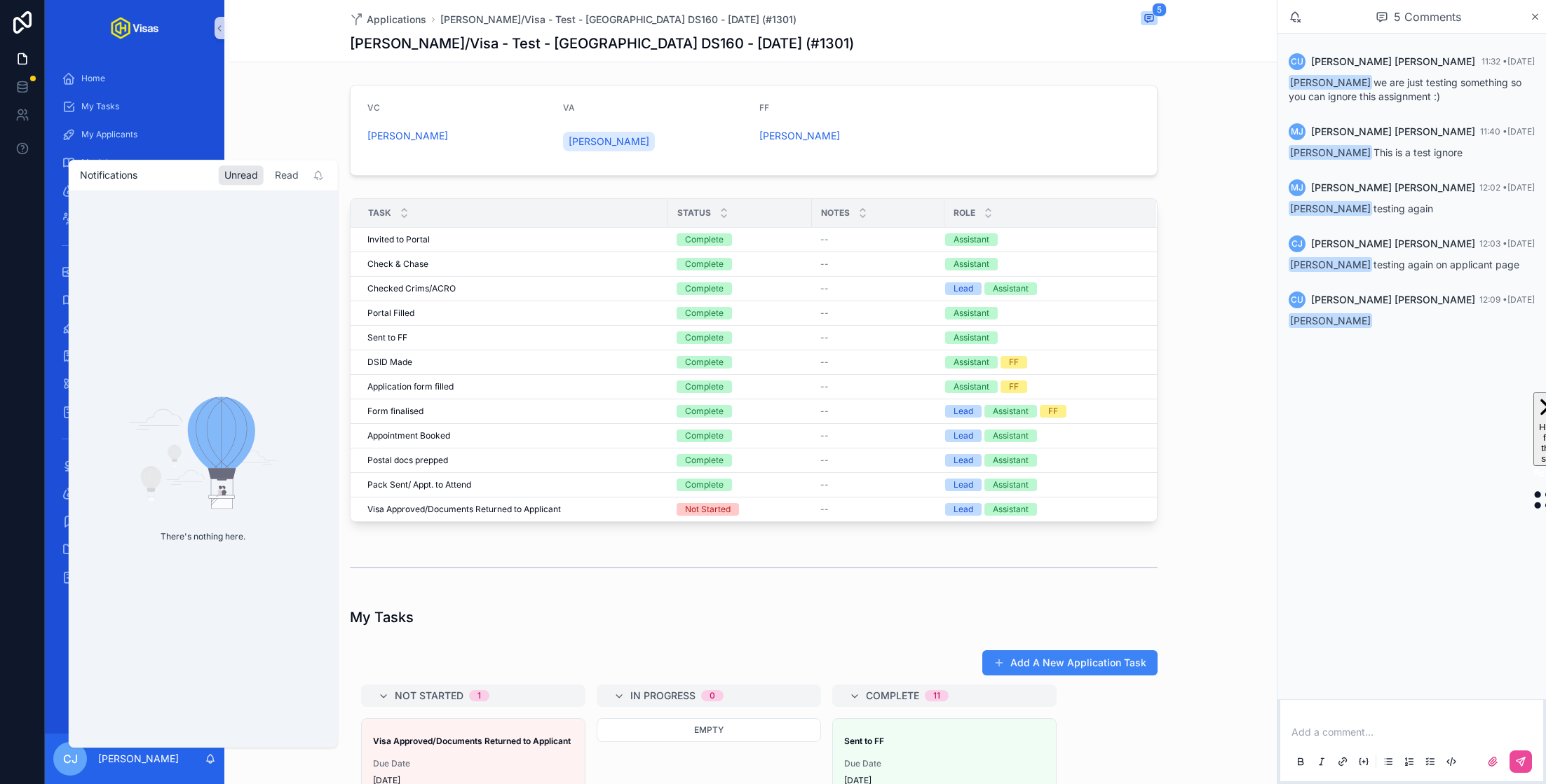
click at [286, 176] on div "Read" at bounding box center [287, 175] width 35 height 20
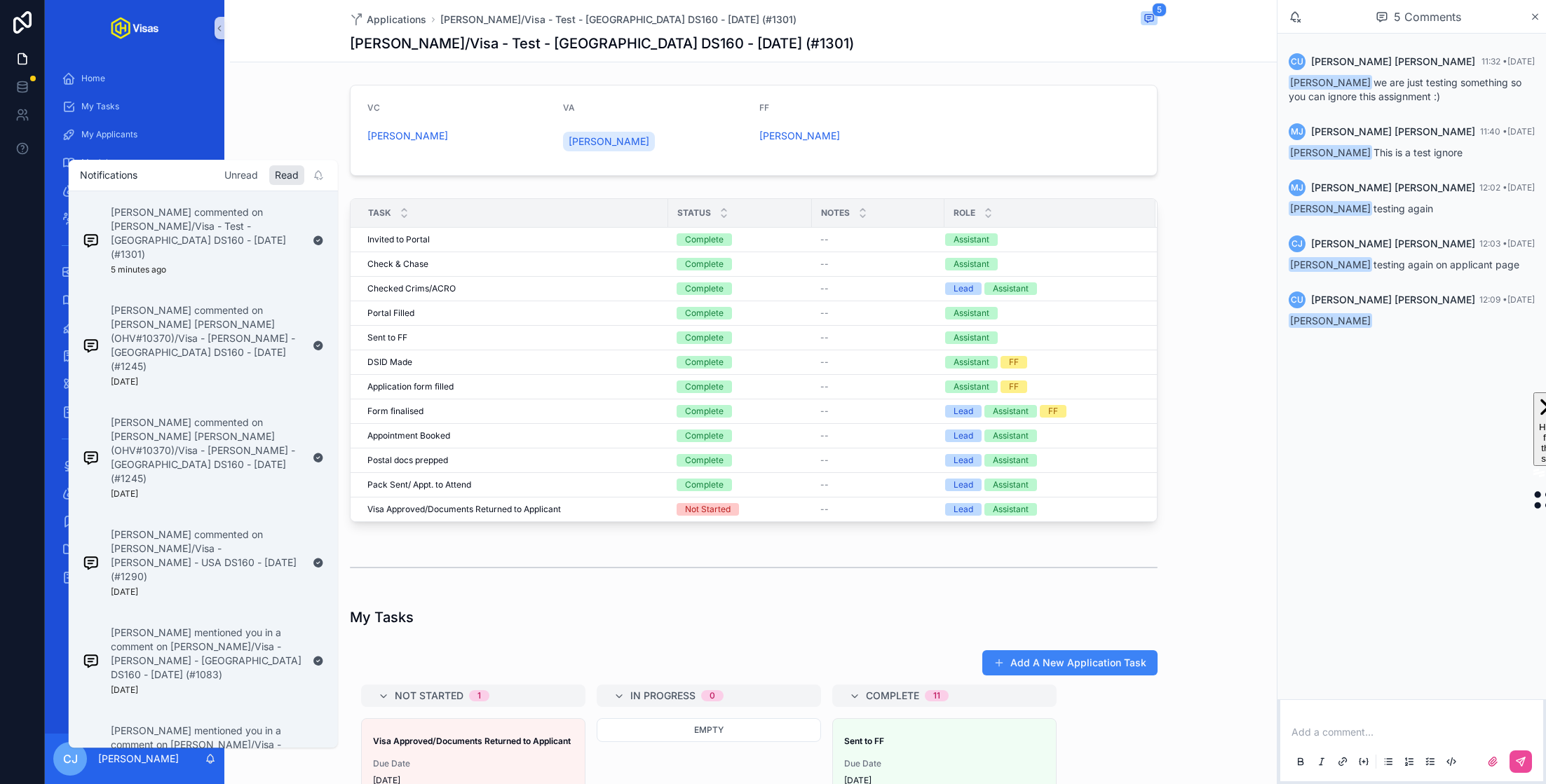
click at [249, 170] on div "Unread" at bounding box center [241, 175] width 45 height 20
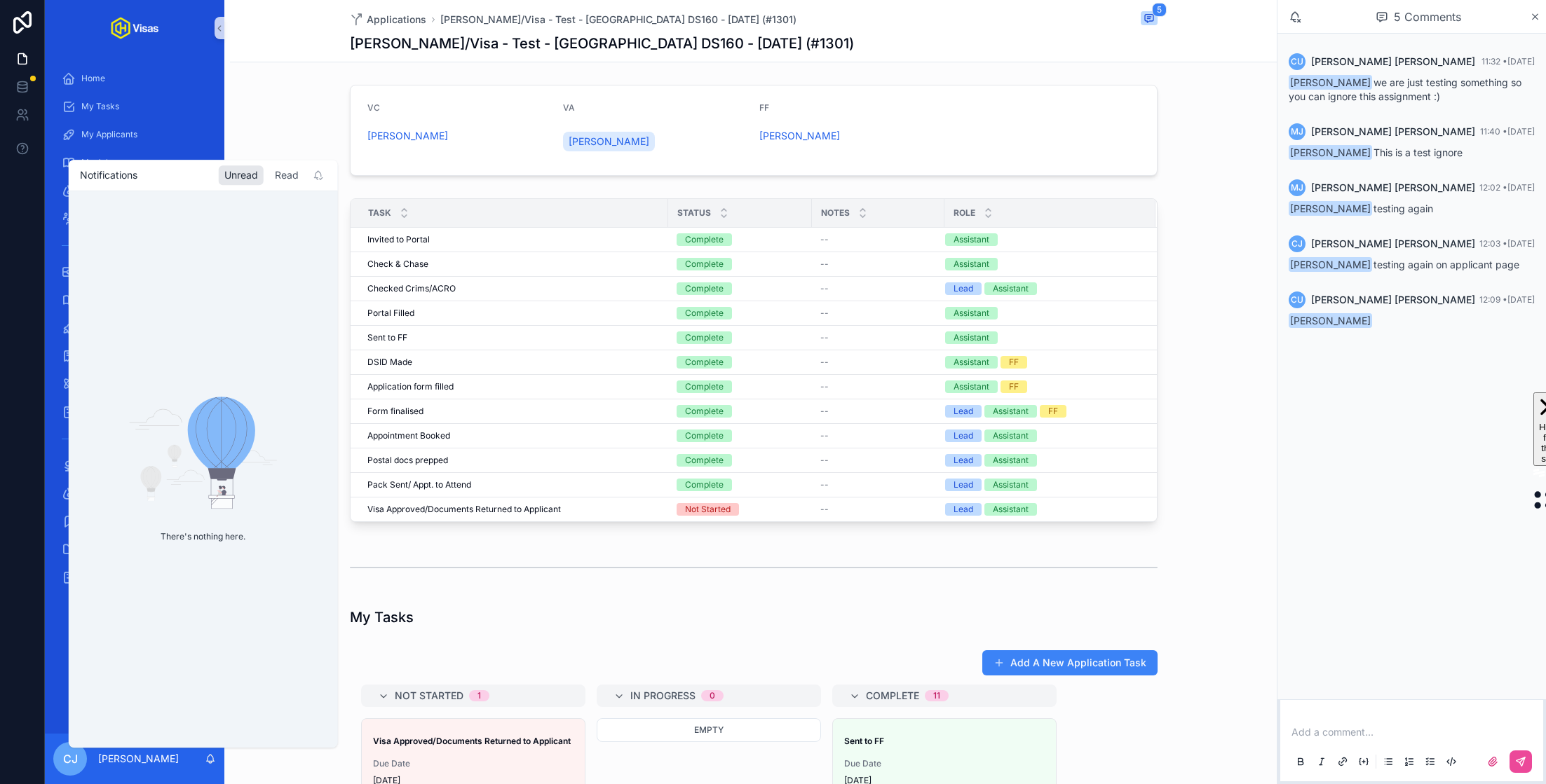
click at [292, 170] on div "Read" at bounding box center [287, 175] width 35 height 20
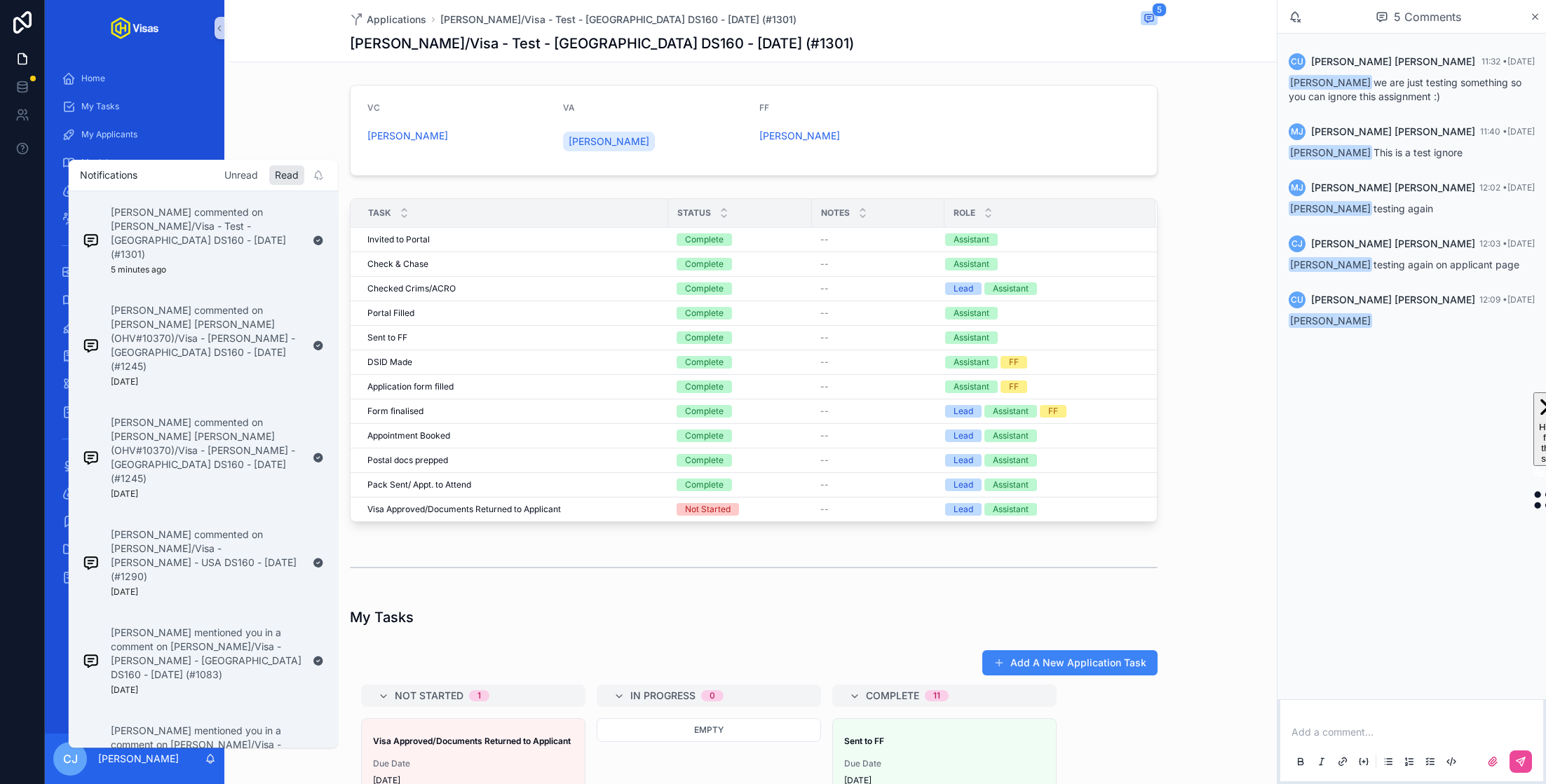
click at [240, 169] on div "Unread" at bounding box center [241, 175] width 45 height 20
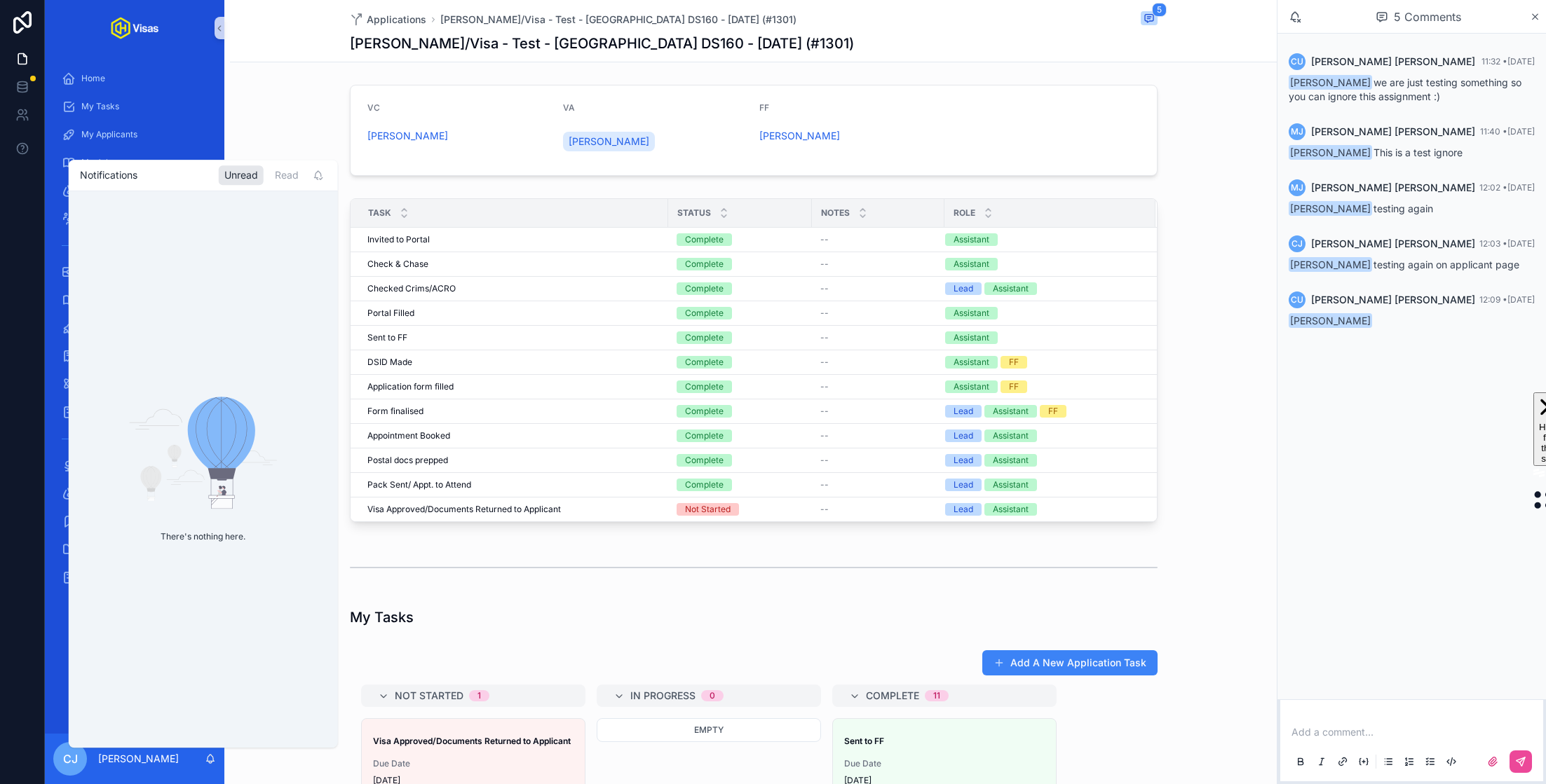
click at [270, 114] on div "VC [PERSON_NAME] VA [PERSON_NAME] FF [PERSON_NAME]" at bounding box center [753, 130] width 1046 height 102
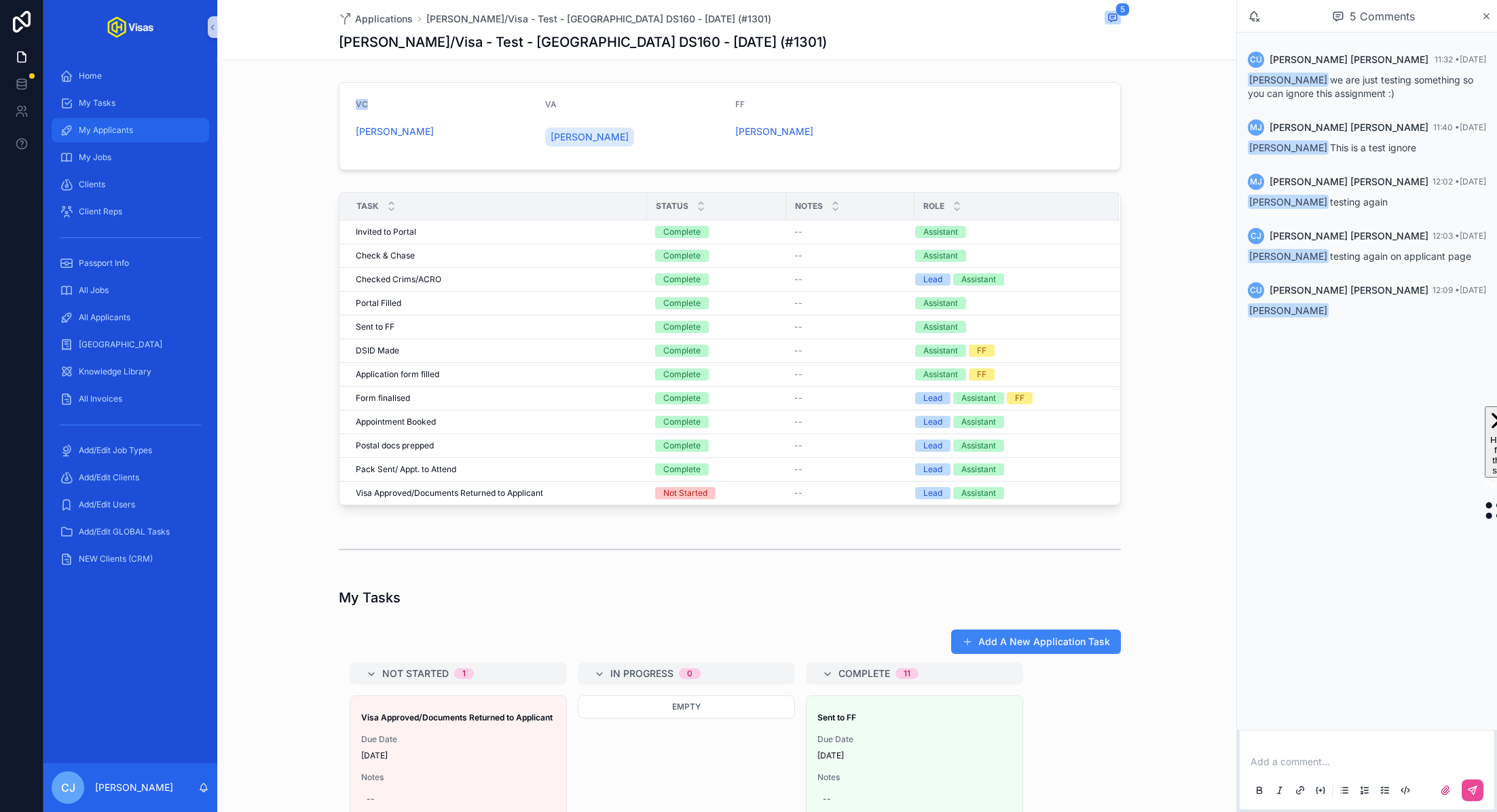
click at [133, 125] on span "My Applicants" at bounding box center [106, 130] width 54 height 11
